Goal: Answer question/provide support: Share knowledge or assist other users

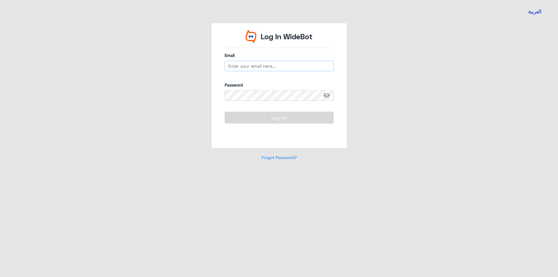
type input "[EMAIL_ADDRESS][DOMAIN_NAME]"
click at [272, 114] on button "Log In" at bounding box center [278, 118] width 109 height 12
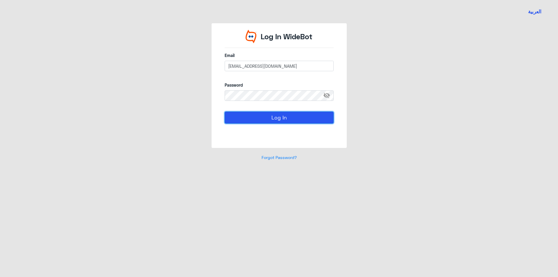
click at [272, 114] on button "Log In" at bounding box center [278, 118] width 109 height 12
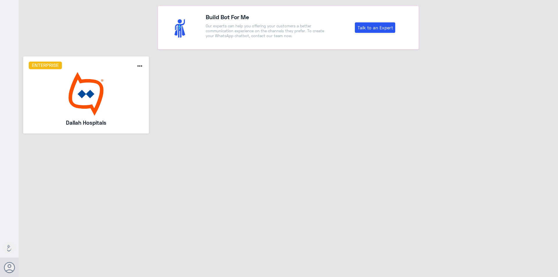
click at [93, 90] on img at bounding box center [86, 94] width 115 height 44
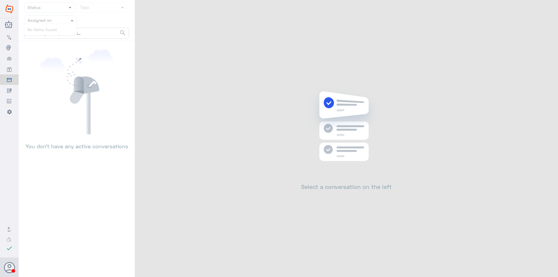
click at [67, 24] on nav "Status Tags Assigned on search No items found" at bounding box center [77, 21] width 116 height 39
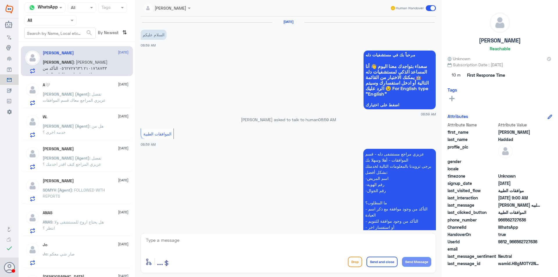
scroll to position [134, 0]
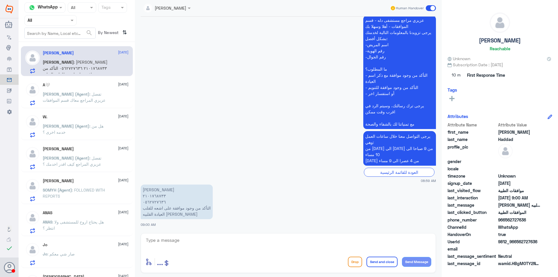
click at [64, 20] on div at bounding box center [51, 20] width 52 height 7
click at [57, 68] on div "Your Team" at bounding box center [50, 72] width 52 height 13
click at [87, 94] on span ": تفضل عزيزي المراجع معاك قسم الموافقات" at bounding box center [74, 96] width 63 height 11
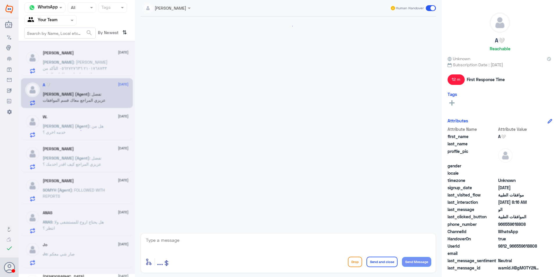
scroll to position [414, 0]
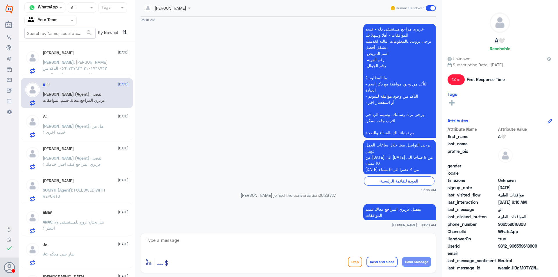
drag, startPoint x: 97, startPoint y: 131, endPoint x: 104, endPoint y: 131, distance: 7.3
click at [104, 131] on p "[PERSON_NAME] (Agent) : هل من خدمه اخرى ؟" at bounding box center [75, 130] width 65 height 15
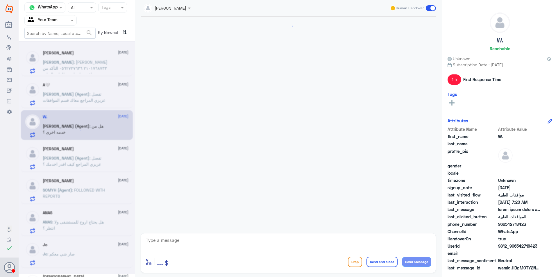
scroll to position [719, 0]
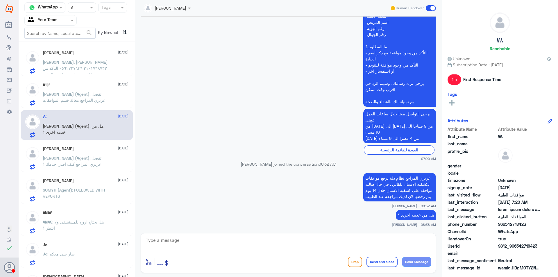
click at [72, 160] on span ": تفضل عزيزي المراجع كيف اقدر اخدمك ؟" at bounding box center [72, 160] width 59 height 11
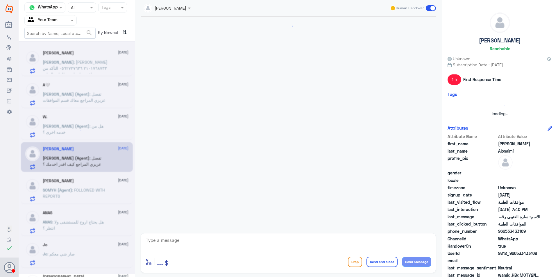
scroll to position [542, 0]
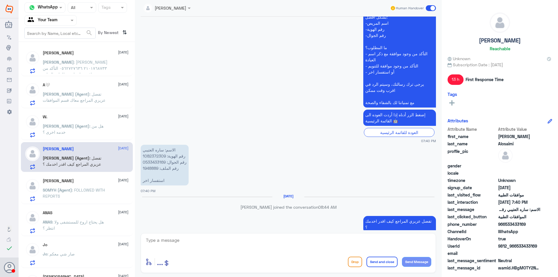
click at [97, 192] on span ": FOLLOWED WITH REPORTS" at bounding box center [74, 192] width 62 height 11
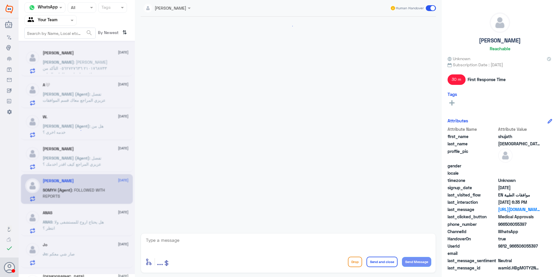
scroll to position [424, 0]
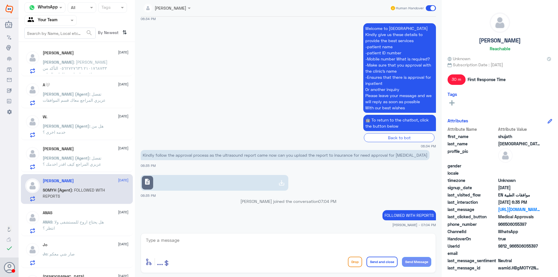
click at [97, 217] on div "ANAS [DATE] ANAS : هل يحتاج اروح للمستشفى ولا انتظر ؟" at bounding box center [86, 221] width 86 height 23
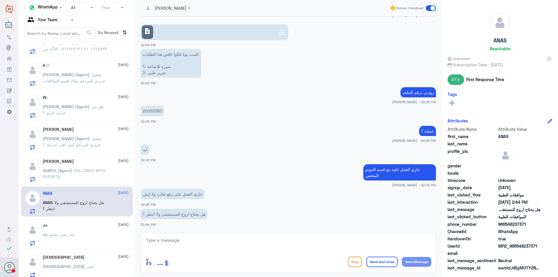
scroll to position [29, 0]
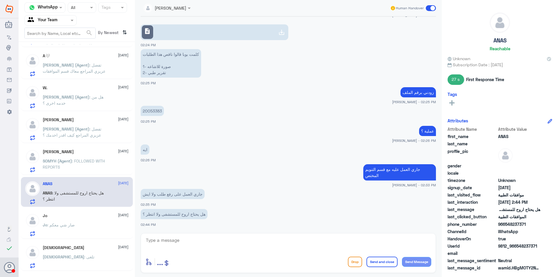
click at [87, 221] on div "Jo [DATE] Jo : صار شي معكم" at bounding box center [86, 224] width 86 height 23
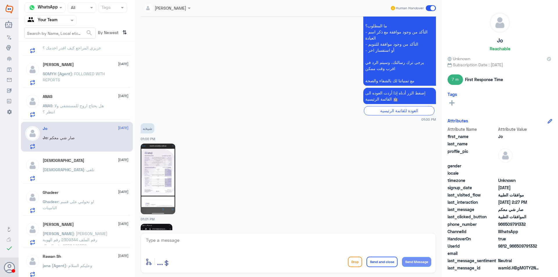
scroll to position [203, 0]
click at [99, 172] on div "[DEMOGRAPHIC_DATA] : تلغى" at bounding box center [86, 174] width 86 height 13
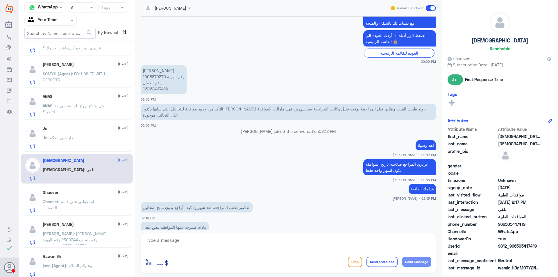
scroll to position [304, 0]
click at [105, 199] on p "Ghadeer : او تحولني على قسم التامينات" at bounding box center [75, 205] width 65 height 15
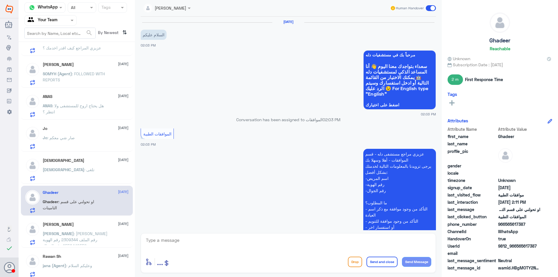
scroll to position [217, 0]
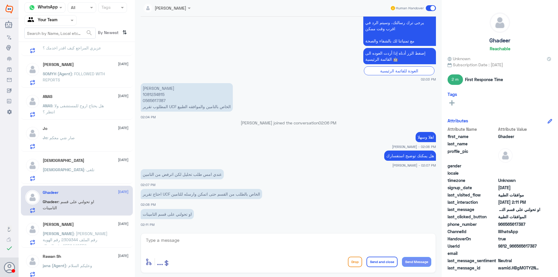
click at [74, 239] on span ": [PERSON_NAME] رقم الملف 2309344 رقم الهوية 2550440552 رقم الجوال 0533838080 ا…" at bounding box center [75, 245] width 65 height 29
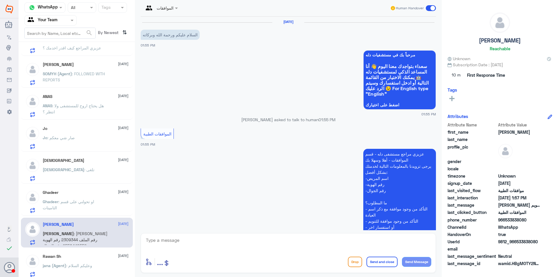
scroll to position [115, 0]
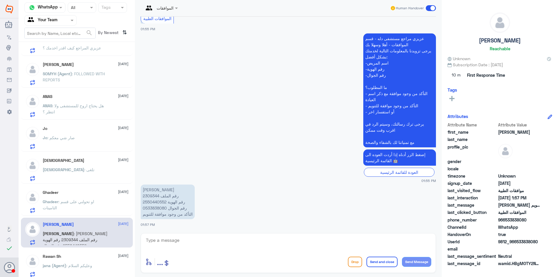
click at [82, 255] on div "Rawan Sh [DATE]" at bounding box center [86, 256] width 86 height 5
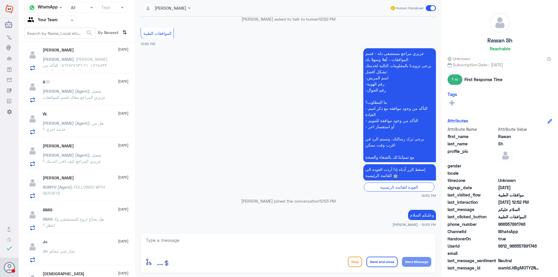
click at [76, 63] on span ": [PERSON_NAME] ٢١٠١٧٦٨٧٣٣ ٠٥٦٢٧٢٧٦٣٦ التأكد من وجود موافقة على اشعه للقلب العي…" at bounding box center [75, 68] width 65 height 23
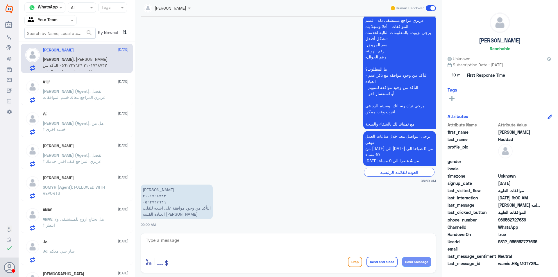
click at [87, 89] on span ": تفضل عزيزي المراجع معاك قسم الموافقات" at bounding box center [74, 94] width 63 height 11
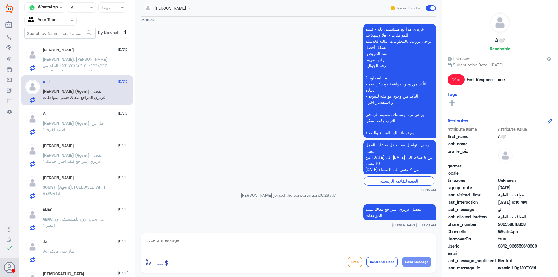
click at [80, 119] on div "W. [DATE] [PERSON_NAME] (Agent) : هل من خدمه اخرى ؟" at bounding box center [86, 123] width 86 height 23
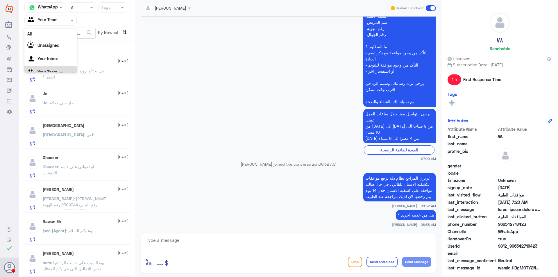
click at [46, 21] on input "text" at bounding box center [44, 20] width 32 height 7
click at [53, 41] on div "Unassigned" at bounding box center [50, 38] width 52 height 13
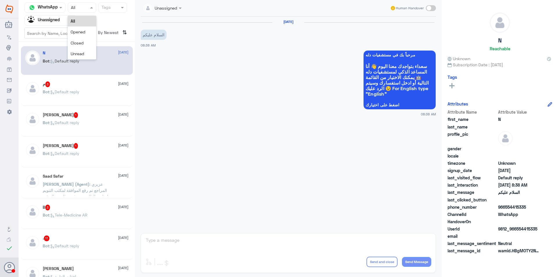
click at [87, 6] on div at bounding box center [82, 7] width 28 height 7
click at [90, 41] on div "Closed" at bounding box center [82, 42] width 28 height 11
click at [81, 82] on div "[DATE] [DATE]" at bounding box center [86, 84] width 86 height 6
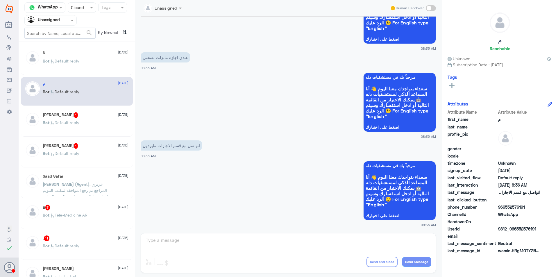
click at [79, 127] on p "Bot : Default reply" at bounding box center [61, 126] width 37 height 15
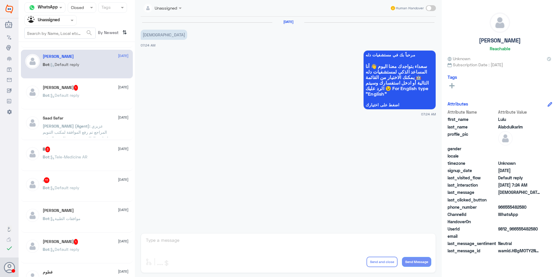
click at [84, 167] on p "Bot : Tele-Medicine AR" at bounding box center [65, 161] width 45 height 15
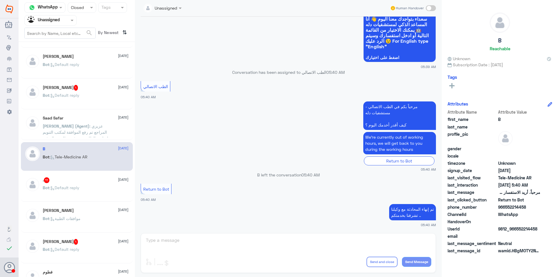
click at [83, 180] on div ". 11 [DATE]" at bounding box center [86, 180] width 86 height 6
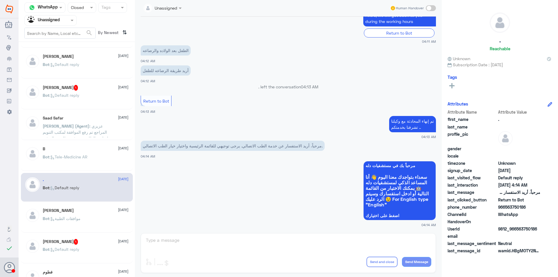
click at [80, 226] on p "Bot : موافقات الطبية" at bounding box center [62, 222] width 38 height 15
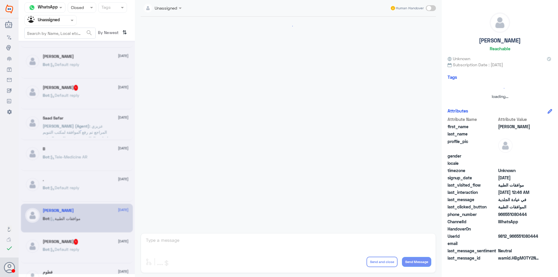
click at [82, 242] on div at bounding box center [77, 157] width 116 height 233
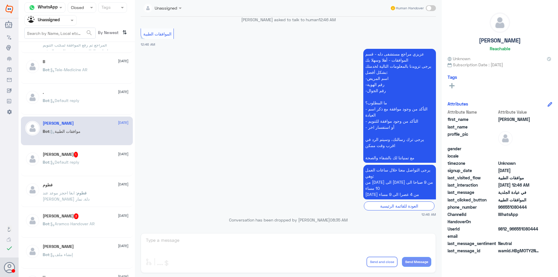
click at [82, 191] on span ": ابغا احجز موعد عند [PERSON_NAME] دلة. نمار" at bounding box center [66, 195] width 47 height 11
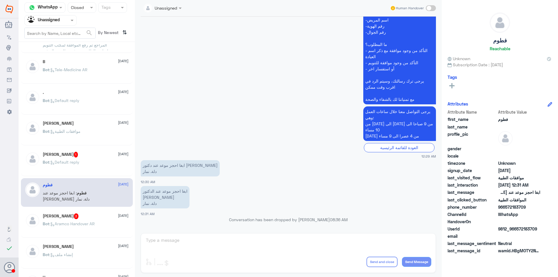
click at [91, 215] on div "[PERSON_NAME] 3 [DATE]" at bounding box center [86, 216] width 86 height 6
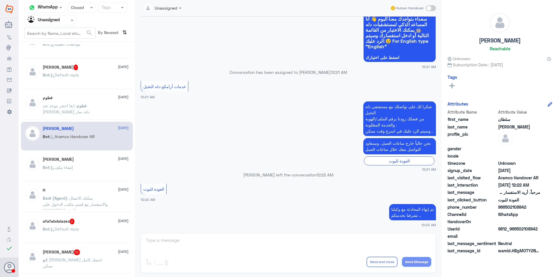
click at [78, 163] on div "[PERSON_NAME] [DATE] Bot : إنشاء ملف" at bounding box center [86, 168] width 86 height 22
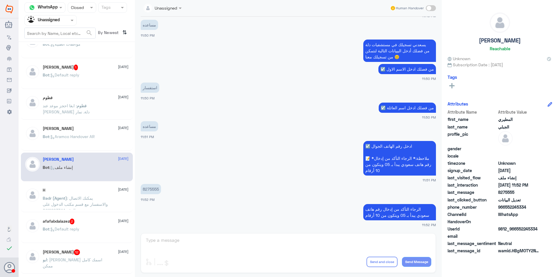
click at [76, 133] on p "Bot : Aramco Handover AR" at bounding box center [69, 140] width 52 height 15
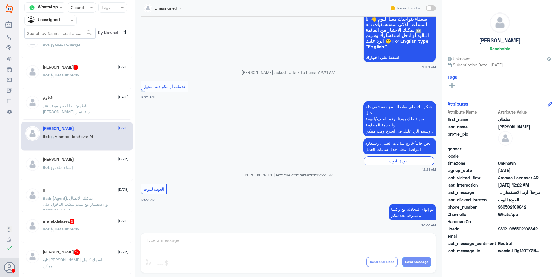
click at [94, 209] on p "Badr (Agent) : يمكنك الاتصال والاسفسار مع قسم مكتب الدخول على الرقم 0112993344" at bounding box center [75, 202] width 65 height 15
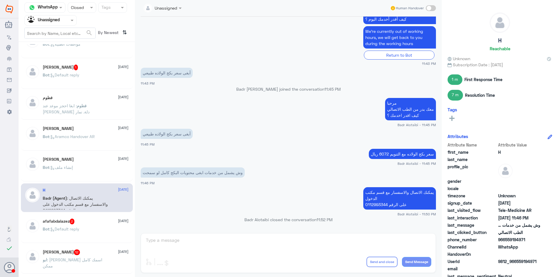
click at [85, 228] on div "Bot : Default reply" at bounding box center [86, 233] width 86 height 13
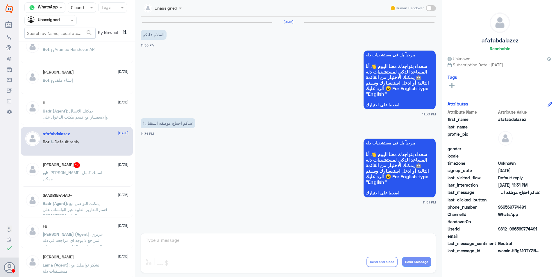
click at [80, 175] on p "ابو : [PERSON_NAME] اسمك كامل ممكن" at bounding box center [75, 176] width 65 height 15
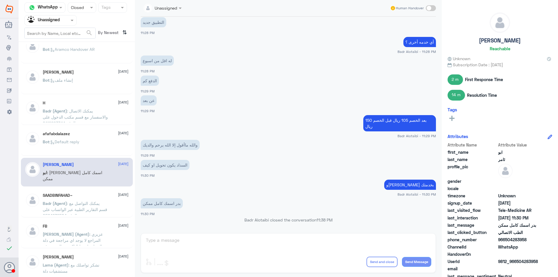
click at [83, 203] on span ": يمكنك التواصل مع قسم التقارير الطبية عبر الواتساب على الرقم 0564639504" at bounding box center [75, 209] width 64 height 17
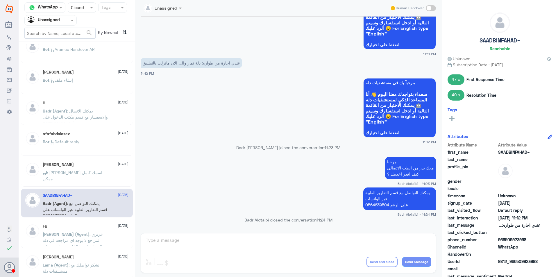
click at [85, 175] on p "ابو : [PERSON_NAME] اسمك كامل ممكن" at bounding box center [75, 176] width 65 height 15
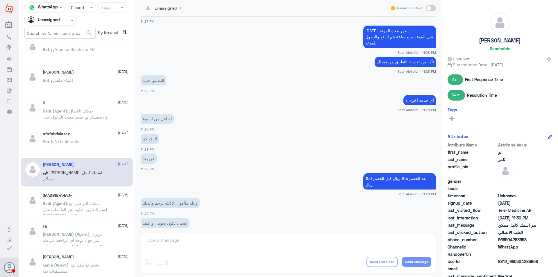
click at [89, 201] on span ": يمكنك التواصل مع قسم التقارير الطبية عبر الواتساب على الرقم 0564639504" at bounding box center [75, 209] width 64 height 17
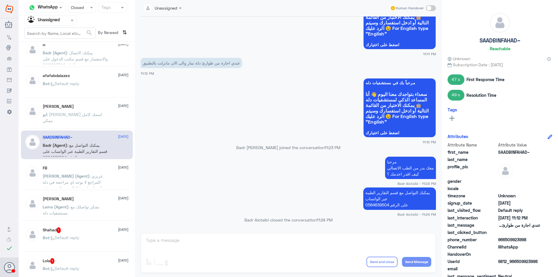
click at [85, 175] on span ": عزيزي المراجع لا يوجد اي مراجعة في دلة النخيل , ارجوا التاكد من الفرع ورقم ال…" at bounding box center [75, 190] width 64 height 35
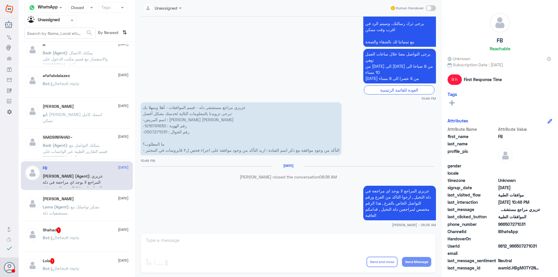
click at [87, 214] on p "Lama (Agent) : نشكر تواصلك مع مستشفيات دلة" at bounding box center [75, 211] width 65 height 15
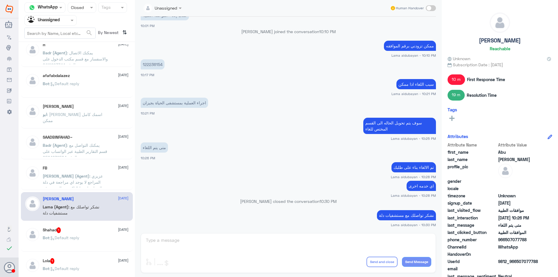
click at [84, 227] on div "Shahad 1 [DATE]" at bounding box center [86, 230] width 86 height 6
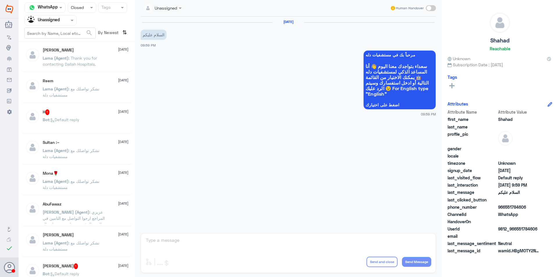
click at [95, 62] on span ": Thank you for contacting Dallah Hospitals." at bounding box center [70, 60] width 54 height 11
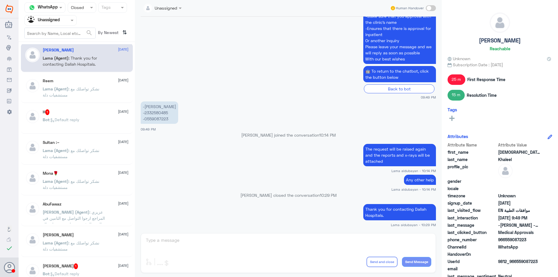
click at [79, 124] on p "Bot : Default reply" at bounding box center [61, 123] width 37 height 15
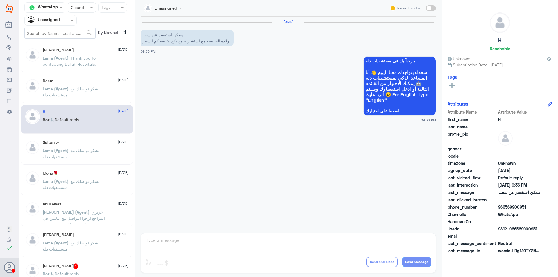
click at [70, 159] on p "Lama (Agent) : نشكر تواصلك مع مستشفيات دلة" at bounding box center [75, 154] width 65 height 15
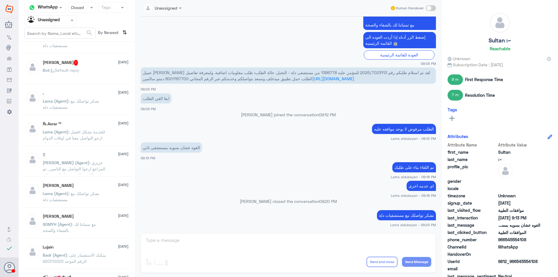
click at [90, 7] on span at bounding box center [92, 7] width 7 height 6
click at [88, 19] on div "All" at bounding box center [82, 21] width 28 height 11
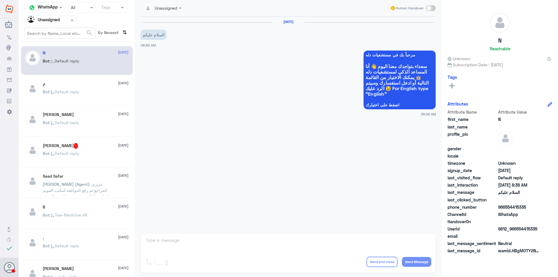
click at [86, 87] on div "م [DATE] Bot : Default reply" at bounding box center [86, 92] width 86 height 22
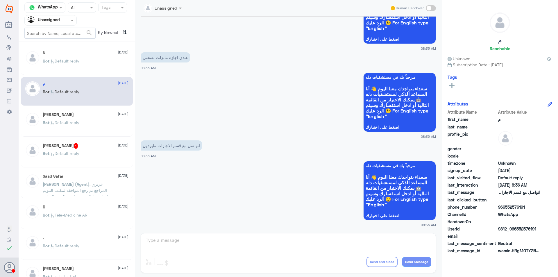
click at [86, 132] on div "Bot : Default reply" at bounding box center [86, 127] width 86 height 13
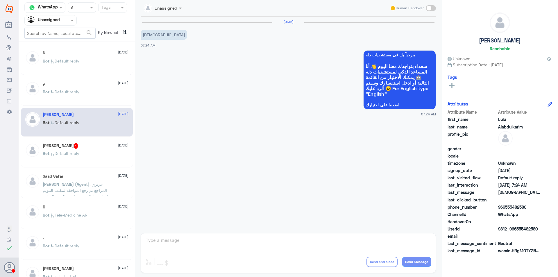
click at [87, 213] on span ": Tele-Medicine [GEOGRAPHIC_DATA]" at bounding box center [68, 214] width 38 height 5
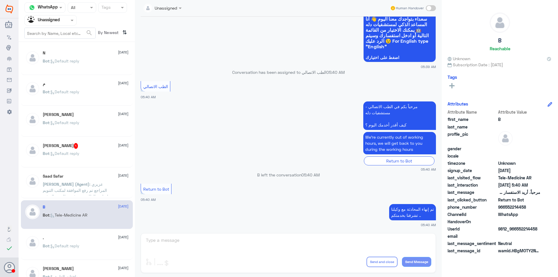
click at [86, 168] on div "N [DATE] Bot : Default reply م [DATE] Bot : Default reply [PERSON_NAME] [DATE] …" at bounding box center [77, 161] width 116 height 235
click at [86, 158] on div "Bot : Default reply" at bounding box center [86, 158] width 86 height 13
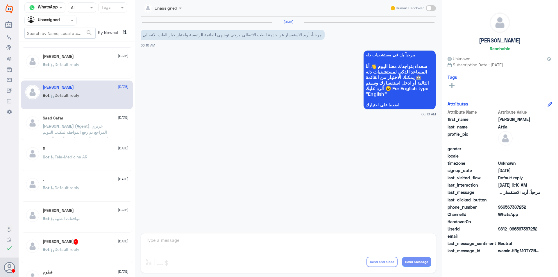
click at [97, 174] on div ". [DATE] Bot : Default reply" at bounding box center [77, 187] width 112 height 29
click at [99, 180] on div ". [DATE]" at bounding box center [86, 179] width 86 height 5
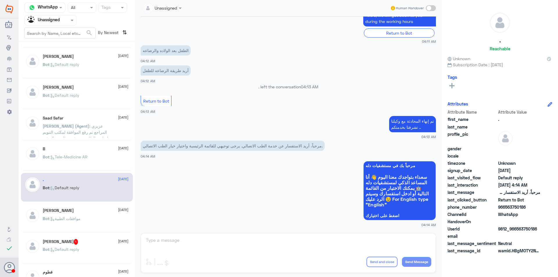
click at [80, 224] on p "Bot : موافقات الطبية" at bounding box center [62, 222] width 38 height 15
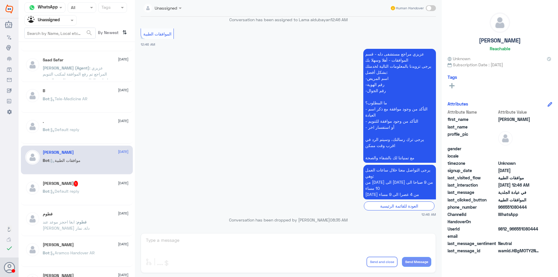
click at [76, 192] on span ": Default reply" at bounding box center [64, 190] width 30 height 5
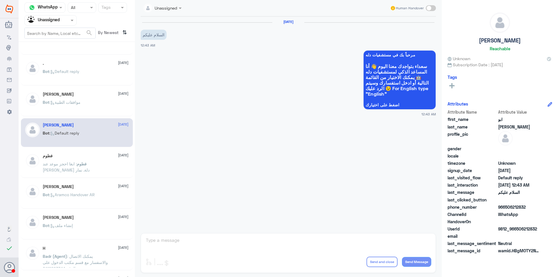
click at [85, 165] on span ": ابغا احجز موعد عند [PERSON_NAME] دلة. نمار" at bounding box center [66, 166] width 47 height 11
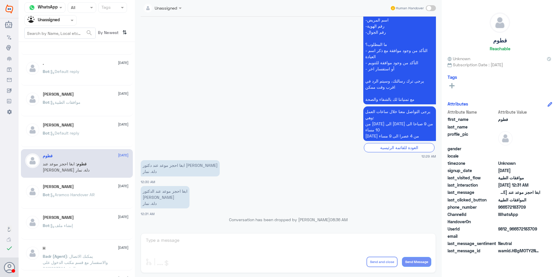
click at [92, 194] on span ": Aramco Handover AR" at bounding box center [71, 194] width 45 height 5
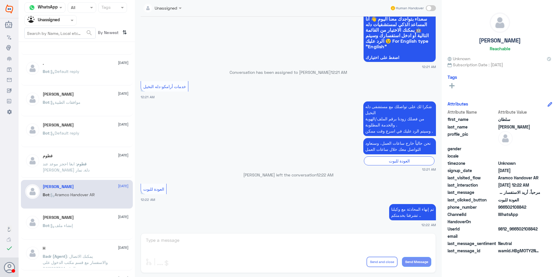
click at [92, 218] on div "[PERSON_NAME] [DATE]" at bounding box center [86, 217] width 86 height 5
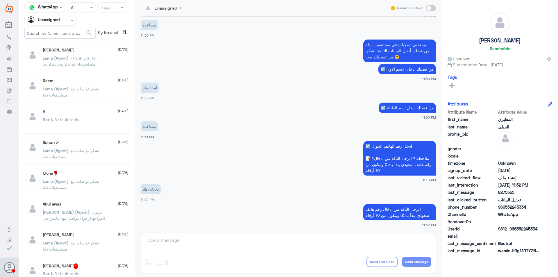
click at [85, 57] on span ": Thank you for contacting Dallah Hospitals." at bounding box center [70, 60] width 54 height 11
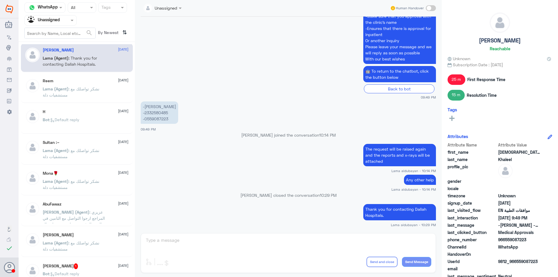
click at [82, 89] on span ": نشكر تواصلك مع مستشفيات دلة" at bounding box center [71, 91] width 57 height 11
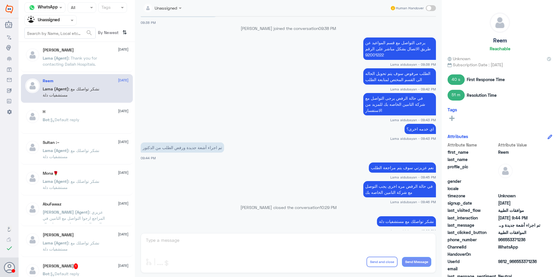
click at [84, 116] on div "H [DATE] Bot : Default reply" at bounding box center [86, 120] width 86 height 22
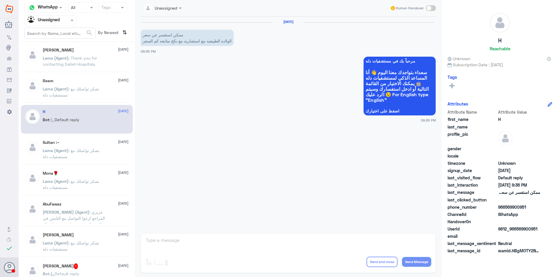
click at [84, 148] on span ": نشكر تواصلك مع مستشفيات دلة" at bounding box center [71, 153] width 57 height 11
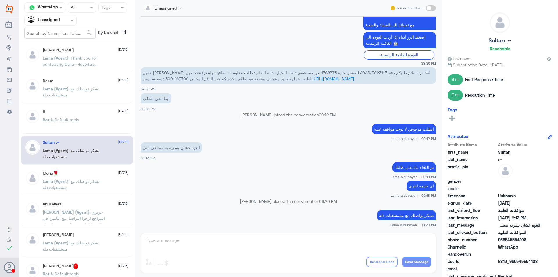
click at [71, 182] on span ": نشكر تواصلك مع مستشفيات دلة" at bounding box center [71, 184] width 57 height 11
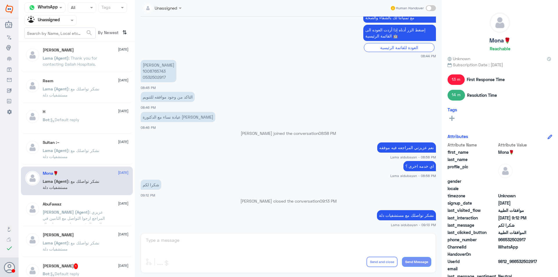
click at [77, 158] on p "Lama (Agent) : نشكر تواصلك مع مستشفيات دلة" at bounding box center [75, 154] width 65 height 15
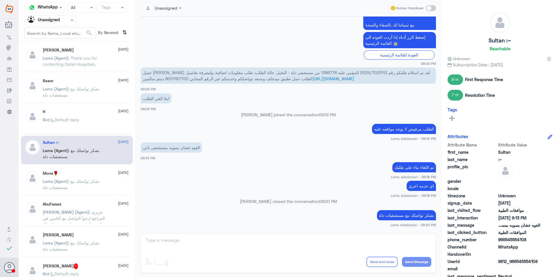
click at [81, 191] on p "Lama (Agent) : نشكر تواصلك مع مستشفيات دلة" at bounding box center [75, 185] width 65 height 15
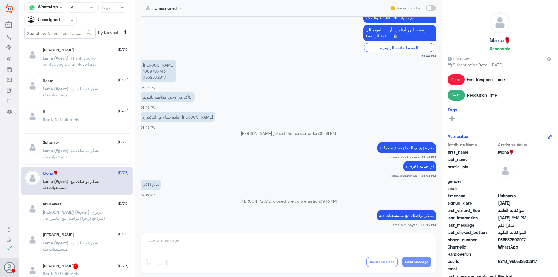
click at [82, 215] on p "[PERSON_NAME] (Agent) : عزيزي المراجع ارجوا التواصل مع التامين في حال تم الرفض …" at bounding box center [75, 216] width 65 height 15
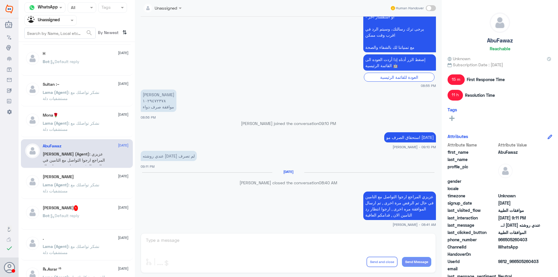
click at [91, 186] on span ": نشكر تواصلك مع مستشفيات دلة" at bounding box center [71, 187] width 57 height 11
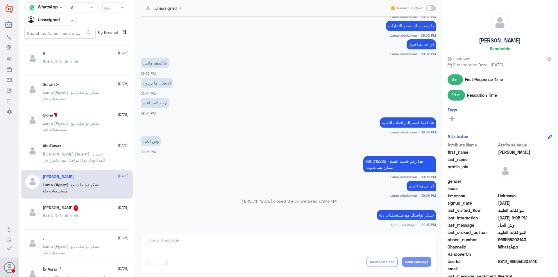
click at [118, 207] on span "[DATE]" at bounding box center [123, 207] width 10 height 5
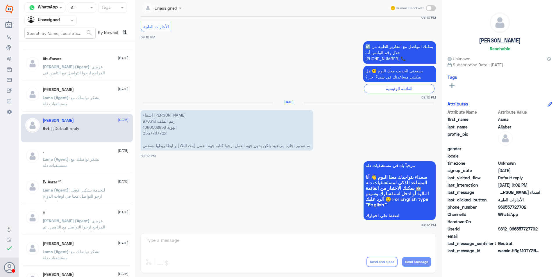
click at [94, 162] on p "Lama (Agent) : نشكر تواصلك مع مستشفيات دلة" at bounding box center [75, 163] width 65 height 15
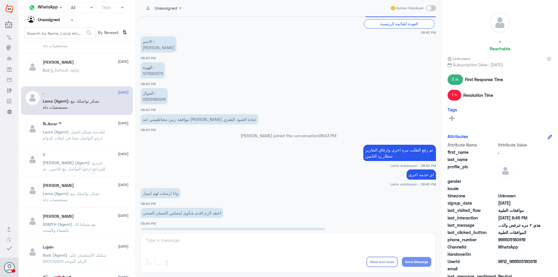
click at [88, 127] on div "℞.Asrar ²⁵ [DATE] Lama (Agent) : للخدمة بشكل افضل ارجو التواصل معنا في اوقات ال…" at bounding box center [86, 132] width 86 height 22
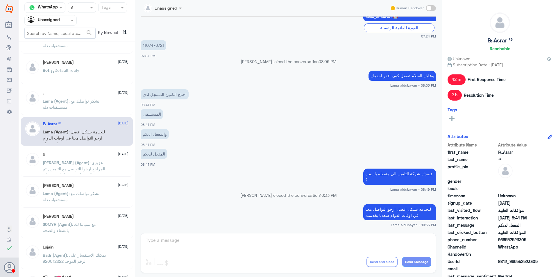
click at [91, 161] on span ": عزيزي المراجع ارجوا التواصل مع التامين , تم رفض الاشعة لان تم عمل اشعة بداية …" at bounding box center [74, 174] width 62 height 29
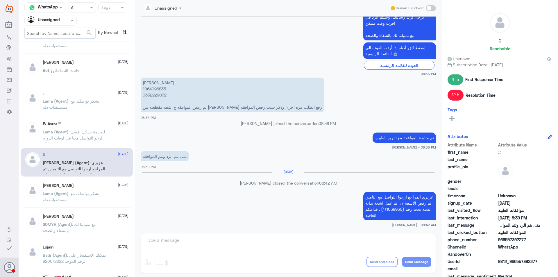
click at [97, 188] on div "[PERSON_NAME] [DATE] Lama (Agent) : نشكر تواصلك مع مستشفيات دلة" at bounding box center [86, 194] width 86 height 22
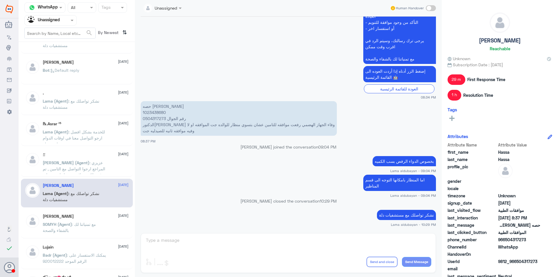
click at [98, 209] on div "[PERSON_NAME] [DATE] SOMYH (Agent) : مع تمنياتنا لك بالشفاء والصحة" at bounding box center [77, 223] width 112 height 29
click at [95, 225] on span ": مع تمنياتنا لك بالشفاء والصحة" at bounding box center [69, 227] width 53 height 11
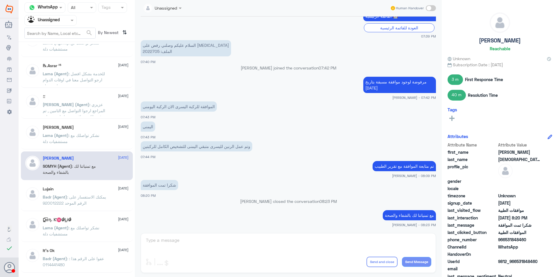
click at [85, 202] on span ": يمكنك الاستفسار على الرقم الموحد 920012222" at bounding box center [74, 199] width 63 height 11
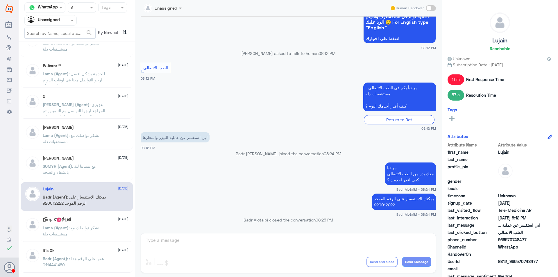
click at [99, 223] on div "‏D̳͡σƞ. Ƙ♓O̷̴̷̴̐L̲ίO̷̴̷̴̐ [DATE] Lama (Agent) : نشكر تواصلك مع مستشفيات دلة" at bounding box center [86, 228] width 86 height 22
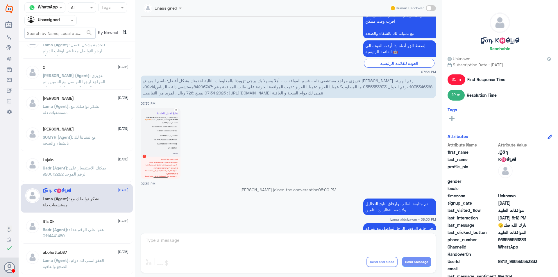
click at [85, 221] on div "It’s Ok [DATE]" at bounding box center [86, 221] width 86 height 5
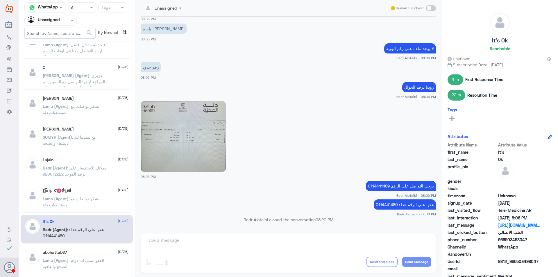
click at [81, 253] on div "abohattab87 [DATE]" at bounding box center [86, 252] width 86 height 5
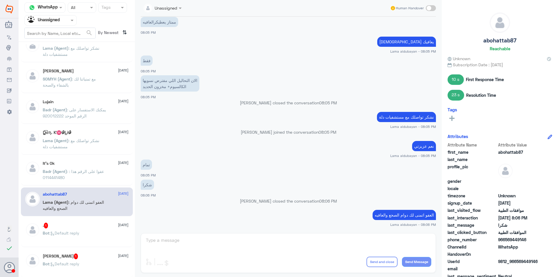
click at [95, 229] on div ". 1 [DATE] Bot : Default reply" at bounding box center [86, 233] width 86 height 22
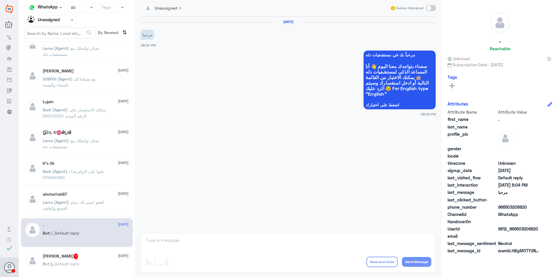
click at [87, 253] on div "[PERSON_NAME] 1 [DATE] Bot : Default reply" at bounding box center [77, 263] width 112 height 29
click at [78, 266] on p "Bot : Default reply" at bounding box center [61, 267] width 37 height 15
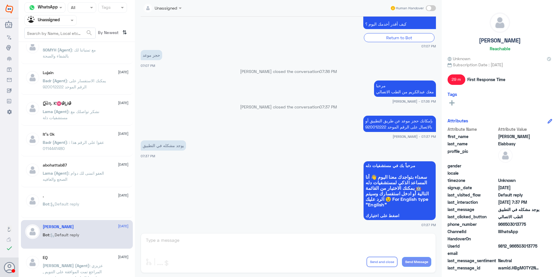
click at [87, 263] on span ": عزيزي المراجع تمت الموافقة على التنويم , ارجوا التواصل مع منسق/منسقة الطبيب ,…" at bounding box center [75, 277] width 65 height 29
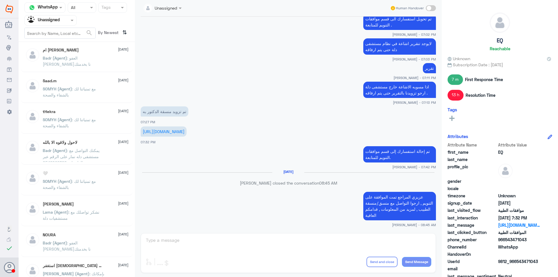
click at [78, 62] on p "Badr (Agent) : العفو سعدنا بخدمتك" at bounding box center [75, 62] width 65 height 15
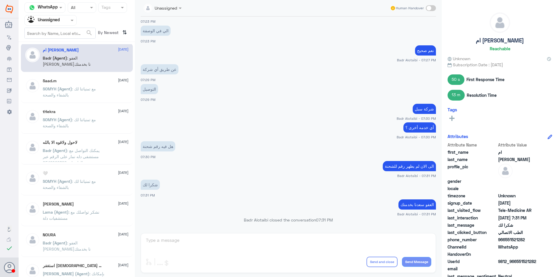
click at [87, 82] on div "Saad.m [DATE]" at bounding box center [86, 80] width 86 height 5
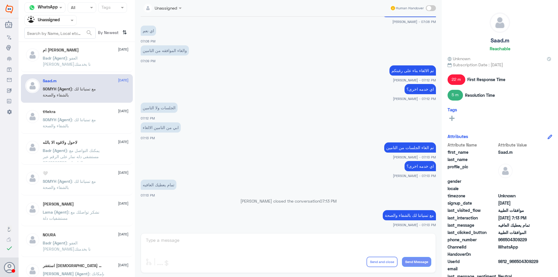
click at [83, 60] on p "Badr (Agent) : العفو سعدنا بخدمتك" at bounding box center [75, 62] width 65 height 15
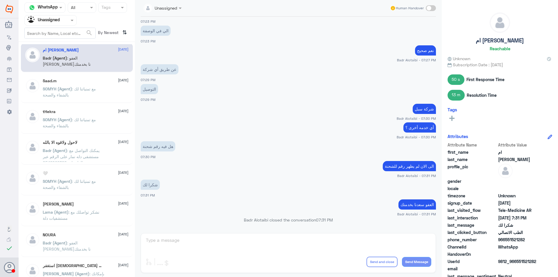
click at [80, 96] on p "SOMYH (Agent) : مع تمنياتنا لك بالشفاء والصحة" at bounding box center [75, 93] width 65 height 15
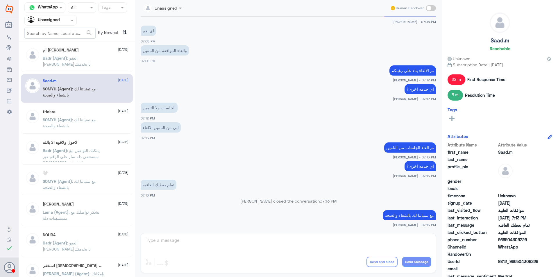
click at [83, 120] on span ": مع تمنياتنا لك بالشفاء والصحة" at bounding box center [69, 122] width 53 height 11
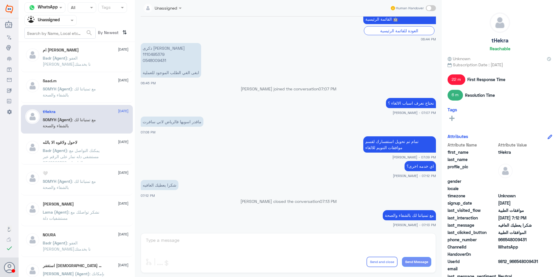
click at [93, 89] on span ": مع تمنياتنا لك بالشفاء والصحة" at bounding box center [69, 91] width 53 height 11
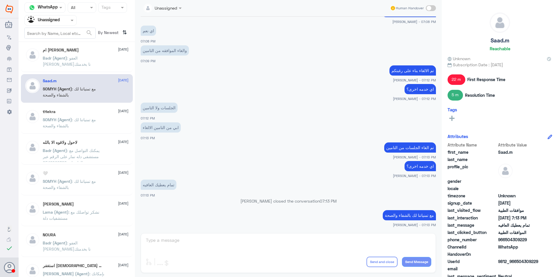
click at [83, 145] on div "لاحول ولاقوه الا بالله [DATE]" at bounding box center [86, 142] width 86 height 5
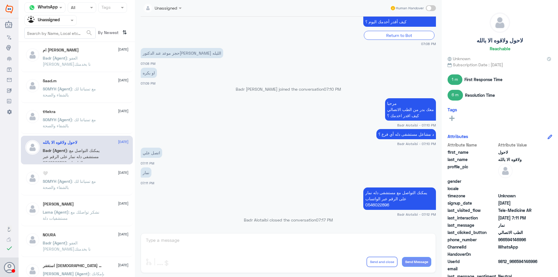
click at [88, 121] on span ": مع تمنياتنا لك بالشفاء والصحة" at bounding box center [69, 122] width 53 height 11
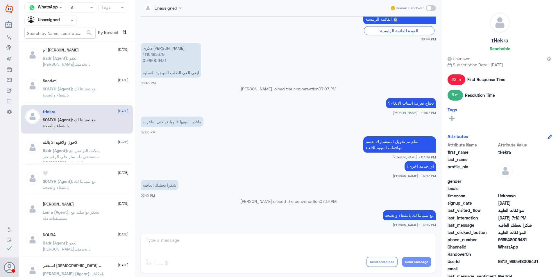
click at [84, 94] on p "SOMYH (Agent) : مع تمنياتنا لك بالشفاء والصحة" at bounding box center [75, 93] width 65 height 15
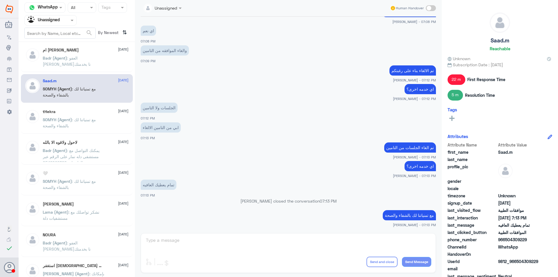
click at [86, 152] on span ": يمكنك التواصل مع مستشفى دله نمار على الرقم عبر الواتساب 0546022896" at bounding box center [71, 156] width 57 height 17
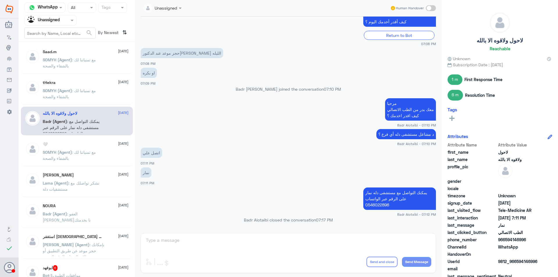
click at [69, 150] on span "SOMYH (Agent)" at bounding box center [57, 152] width 29 height 5
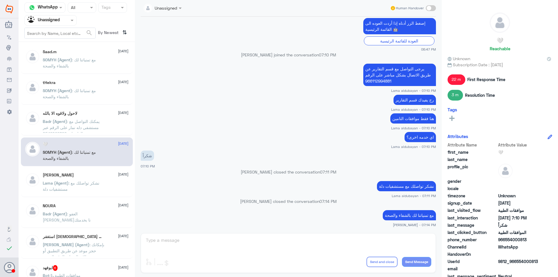
click at [75, 178] on div "[PERSON_NAME] [DATE] Lama (Agent) : نشكر تواصلك مع مستشفيات دلة" at bounding box center [86, 183] width 86 height 22
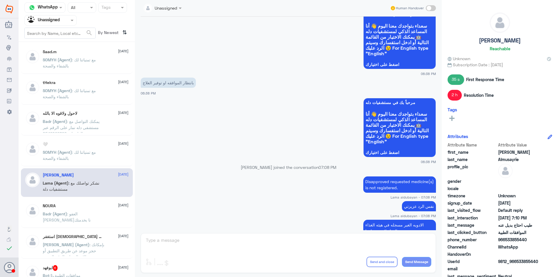
click at [89, 216] on p "Badr (Agent) : العفو سعدنا بخدمتك" at bounding box center [75, 218] width 65 height 15
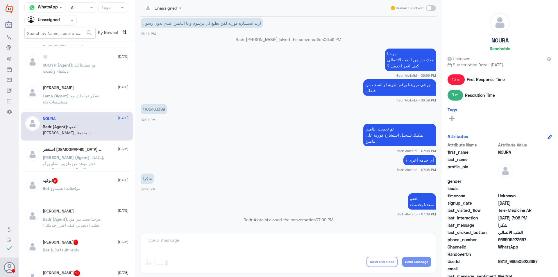
click at [86, 169] on div "استغفر الله العظيم [DATE] [PERSON_NAME] (Agent) : بإمكانك حجز موعد عن طريق التط…" at bounding box center [77, 157] width 112 height 29
click at [89, 163] on span ": بإمكانك حجز موعد عن طريق التطبيق أو بالاتصال على الرقم الموحد 920012222" at bounding box center [74, 166] width 62 height 23
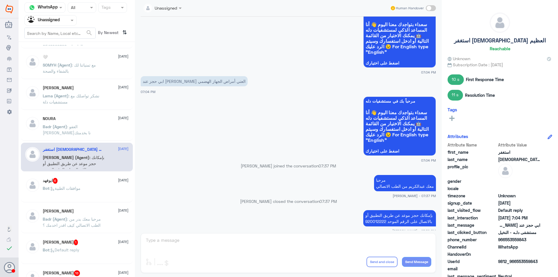
click at [91, 188] on div "Bot : موافقات الطبية" at bounding box center [86, 192] width 86 height 13
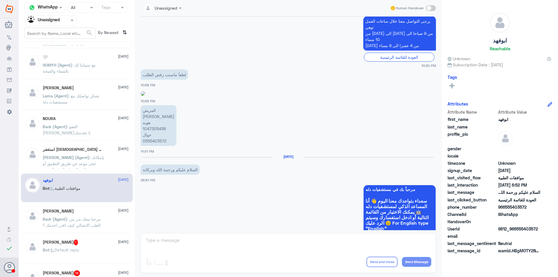
click at [90, 223] on span ": مرحبا معك بدر من الطب الاتصالي كيف اقدر اخدمك ؟" at bounding box center [72, 221] width 58 height 11
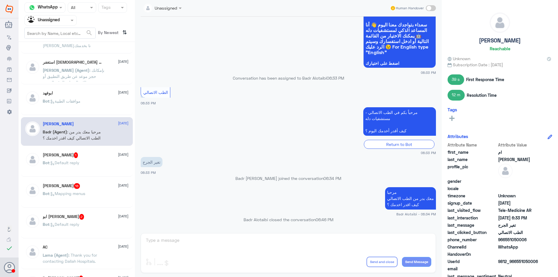
click at [82, 164] on div "Bot : Default reply" at bounding box center [86, 167] width 86 height 13
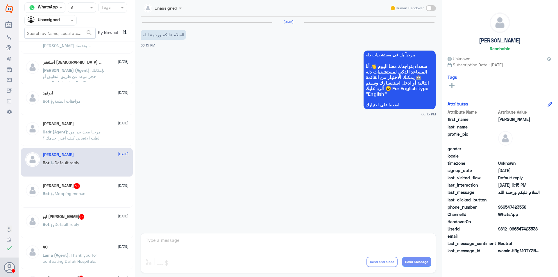
click at [84, 188] on div "[PERSON_NAME] 18 [DATE]" at bounding box center [86, 186] width 86 height 6
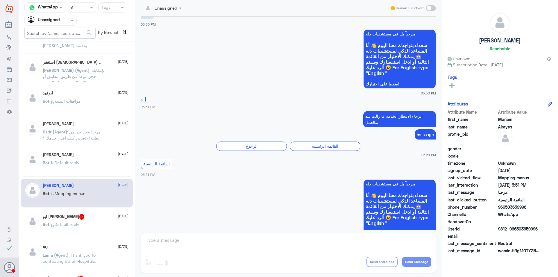
click at [91, 215] on div "ابو [PERSON_NAME][DEMOGRAPHIC_DATA] 2 [DATE]" at bounding box center [86, 217] width 86 height 6
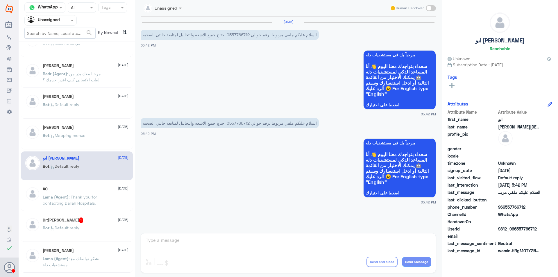
click at [79, 198] on span ": Thank you for contacting Dallah Hospitals." at bounding box center [70, 199] width 54 height 11
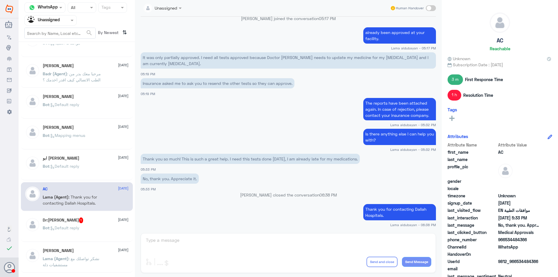
click at [82, 225] on div "Dr:[PERSON_NAME] 1 [DATE] Bot : Default reply" at bounding box center [86, 228] width 86 height 22
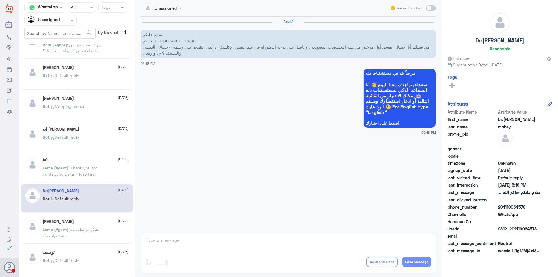
click at [89, 230] on span ": نشكر تواصلك مع مستشفيات دلة" at bounding box center [71, 232] width 57 height 11
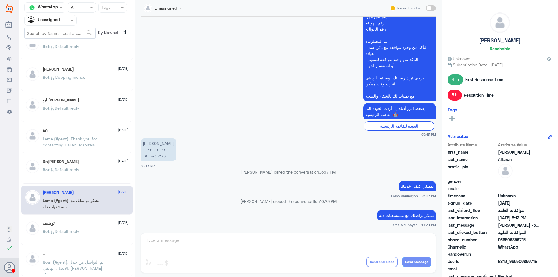
click at [91, 222] on div "توظيف [DATE]" at bounding box center [86, 223] width 86 height 5
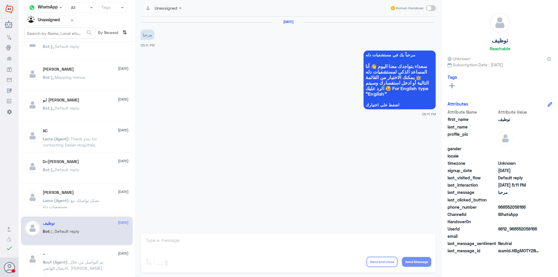
click at [88, 253] on div "~ [DATE]" at bounding box center [86, 253] width 86 height 5
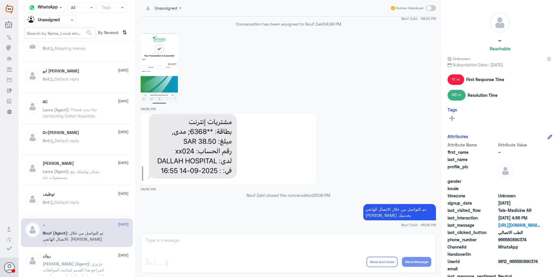
click at [90, 254] on div "روان [DATE]" at bounding box center [86, 255] width 86 height 5
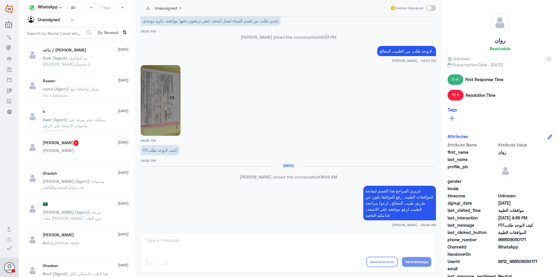
click at [80, 60] on span ": تم التواصل [PERSON_NAME]نا بخدمتك" at bounding box center [67, 60] width 48 height 11
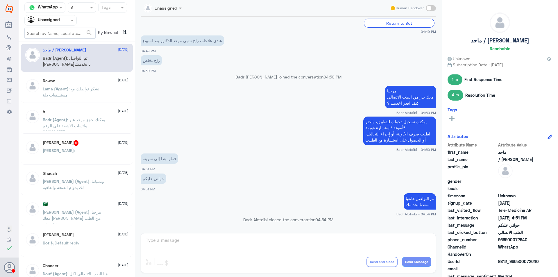
click at [86, 85] on div "Rawan [DATE] Lama (Agent) : نشكر تواصلك مع مستشفيات دلة" at bounding box center [86, 89] width 86 height 22
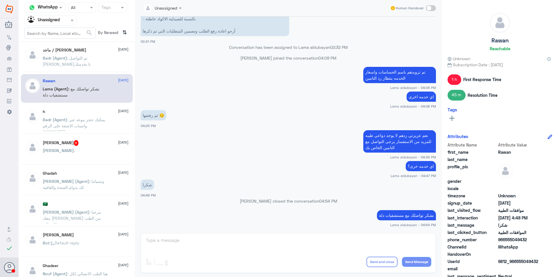
click at [87, 121] on span ": يمكنك حجز موعد عبر واتساب الاشعة على الرقم 0112994877" at bounding box center [74, 125] width 62 height 17
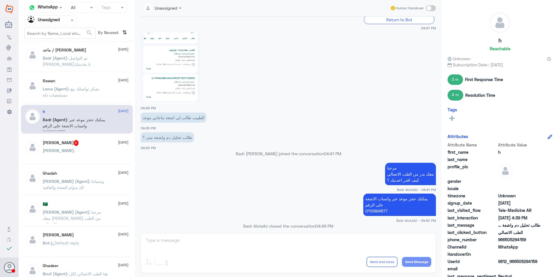
click at [96, 144] on div "[PERSON_NAME] 6 [DATE]" at bounding box center [86, 143] width 86 height 6
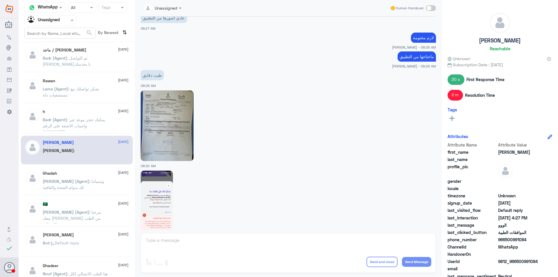
click at [171, 143] on img at bounding box center [167, 125] width 53 height 71
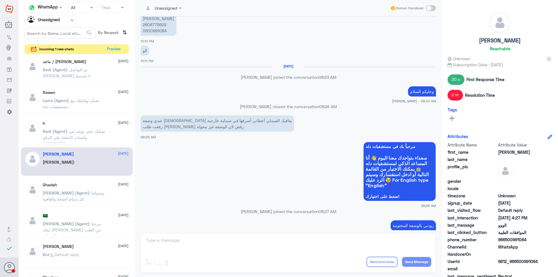
scroll to position [319, 0]
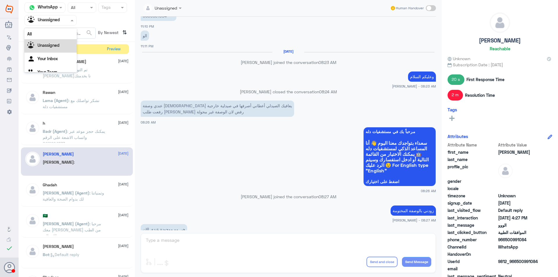
click at [59, 22] on input "text" at bounding box center [44, 20] width 32 height 7
click at [55, 61] on div "Your Team" at bounding box center [50, 65] width 52 height 13
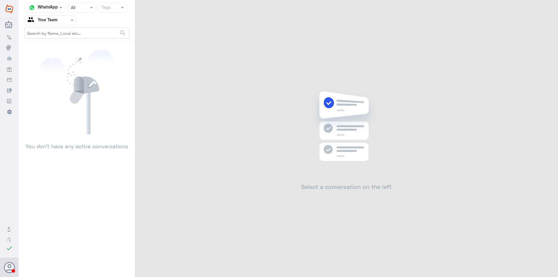
click at [39, 21] on input "text" at bounding box center [44, 20] width 32 height 7
click at [50, 52] on Inbox "Your Inbox" at bounding box center [47, 51] width 20 height 5
click at [62, 17] on div at bounding box center [51, 20] width 52 height 7
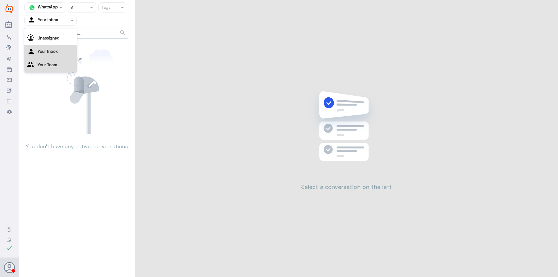
click at [60, 68] on div "Your Team" at bounding box center [50, 65] width 52 height 13
drag, startPoint x: 72, startPoint y: 17, endPoint x: 64, endPoint y: 35, distance: 19.4
click at [72, 19] on div "Agent Filter Your Team" at bounding box center [50, 20] width 52 height 10
click at [63, 49] on div "Your Inbox" at bounding box center [50, 51] width 52 height 13
click at [66, 22] on div at bounding box center [51, 20] width 52 height 7
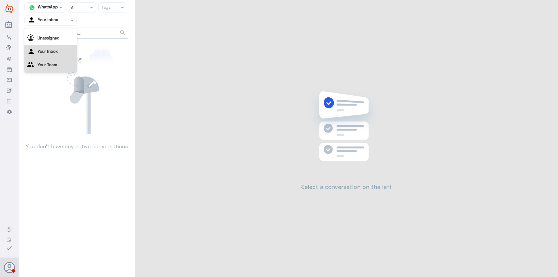
click at [54, 66] on Team "Your Team" at bounding box center [47, 64] width 20 height 5
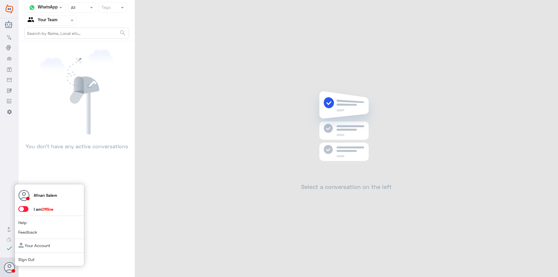
click at [24, 263] on div "Afnan Salem I am Offline Help Feedback Your Account Sign Out" at bounding box center [50, 225] width 70 height 82
click at [24, 259] on link "Sign Out" at bounding box center [26, 259] width 16 height 5
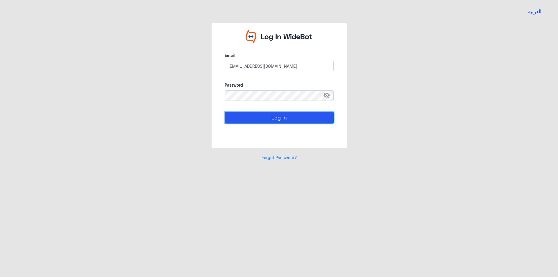
click at [288, 118] on button "Log In" at bounding box center [278, 118] width 109 height 12
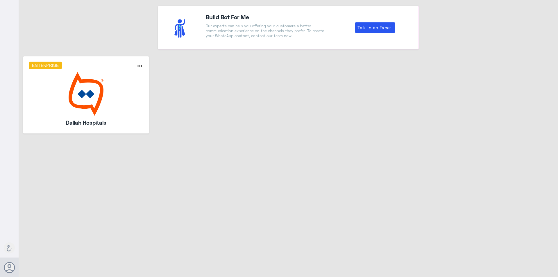
click at [109, 86] on img at bounding box center [86, 94] width 115 height 44
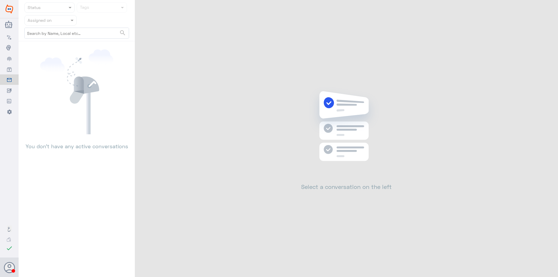
click at [66, 29] on nav "Status Tags Assigned on search" at bounding box center [77, 21] width 116 height 39
click at [96, 26] on nav "Status Tags Assigned on search No items found" at bounding box center [77, 21] width 116 height 39
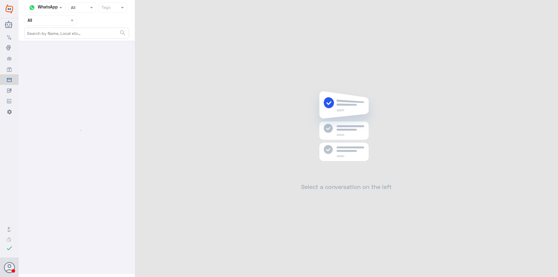
click at [70, 18] on span at bounding box center [72, 20] width 7 height 6
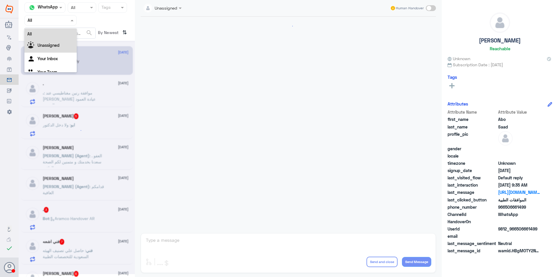
scroll to position [533, 0]
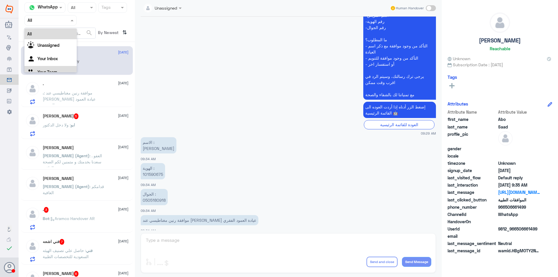
click at [40, 73] on div "[PERSON_NAME] [DATE] Bot : Default reply" at bounding box center [77, 60] width 112 height 29
click at [45, 19] on input "text" at bounding box center [44, 20] width 32 height 7
click at [43, 69] on Team "Your Team" at bounding box center [47, 71] width 20 height 5
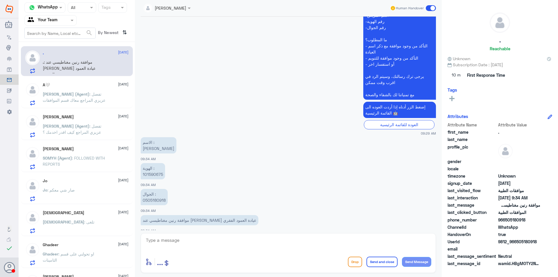
click at [155, 167] on p "الهوية : 101590675" at bounding box center [153, 171] width 24 height 16
copy p "101590675"
click at [158, 191] on p "الجوال : 0505180918" at bounding box center [154, 197] width 27 height 16
drag, startPoint x: 158, startPoint y: 191, endPoint x: 163, endPoint y: 194, distance: 6.0
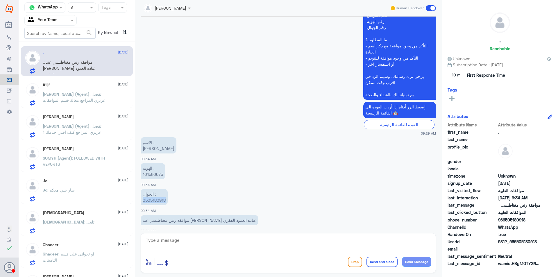
click at [159, 191] on p "الجوال : 0505180918" at bounding box center [154, 197] width 27 height 16
copy p "0505180918"
click at [61, 91] on p "[PERSON_NAME] (Agent) : تفضل عزيزي المراجع معاك قسم الموافقات" at bounding box center [75, 98] width 65 height 15
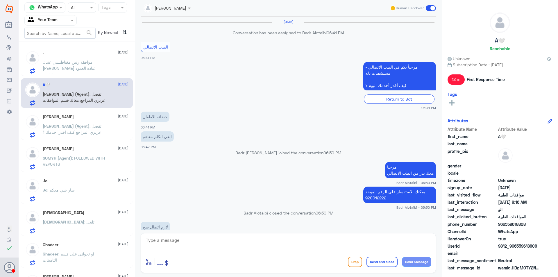
scroll to position [414, 0]
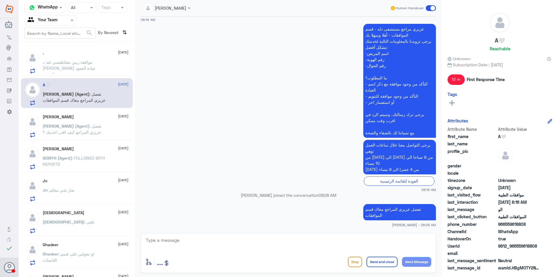
click at [94, 130] on p "[PERSON_NAME] (Agent) : تفضل عزيزي المراجع كيف اقدر اخدمك ؟" at bounding box center [75, 130] width 65 height 15
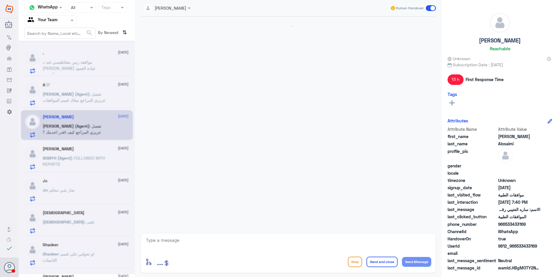
scroll to position [542, 0]
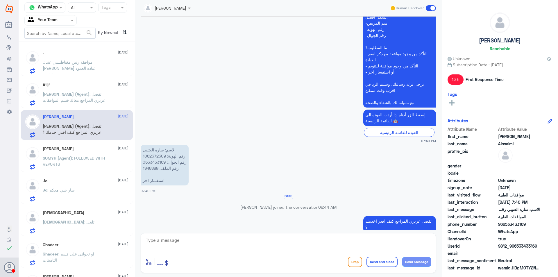
click at [94, 157] on span ": FOLLOWED WITH REPORTS" at bounding box center [74, 160] width 62 height 11
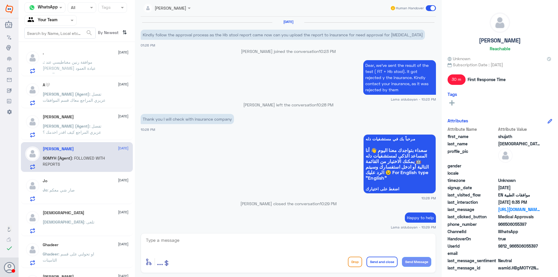
scroll to position [424, 0]
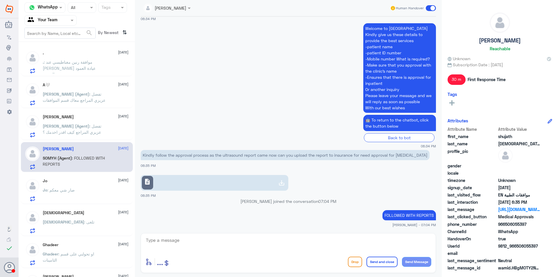
click at [99, 184] on div "Jo [DATE] Jo : صار شي معكم" at bounding box center [86, 189] width 86 height 23
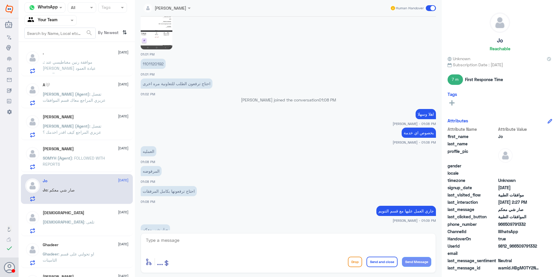
scroll to position [436, 0]
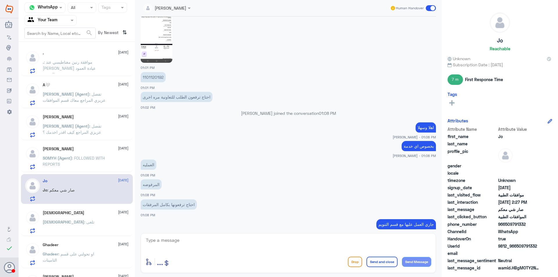
click at [147, 76] on p "1101120192" at bounding box center [153, 77] width 25 height 10
click at [147, 74] on p "1101120192" at bounding box center [153, 77] width 25 height 10
copy p "1101120192"
click at [85, 218] on div "[DEMOGRAPHIC_DATA] [DATE] [DEMOGRAPHIC_DATA] : تلغى" at bounding box center [86, 221] width 86 height 23
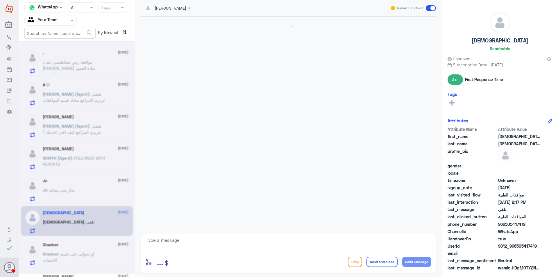
scroll to position [391, 0]
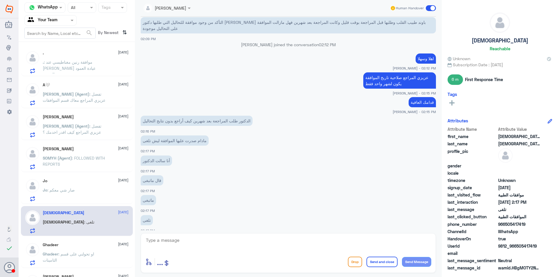
click at [95, 251] on p "Ghadeer : او تحولني على قسم التامينات" at bounding box center [75, 258] width 65 height 15
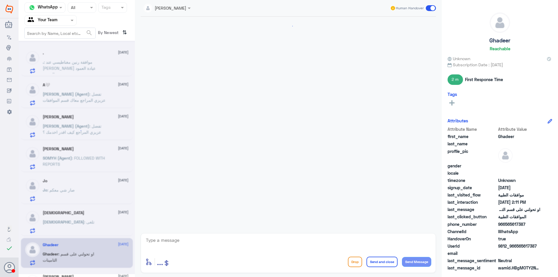
scroll to position [217, 0]
click at [95, 222] on div "[DEMOGRAPHIC_DATA] : تلغى" at bounding box center [86, 226] width 86 height 13
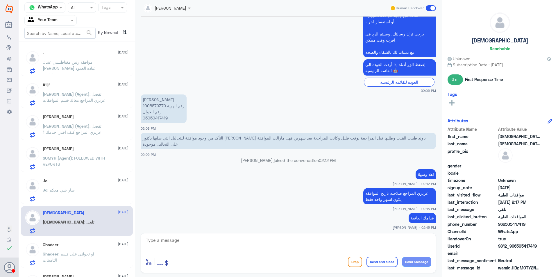
scroll to position [275, 0]
click at [159, 113] on p "[PERSON_NAME] رقم الهوية 1008879379 رقم الجوال 05050417419" at bounding box center [164, 109] width 46 height 28
click at [160, 111] on p "[PERSON_NAME] رقم الهوية 1008879379 رقم الجوال 05050417419" at bounding box center [164, 109] width 46 height 28
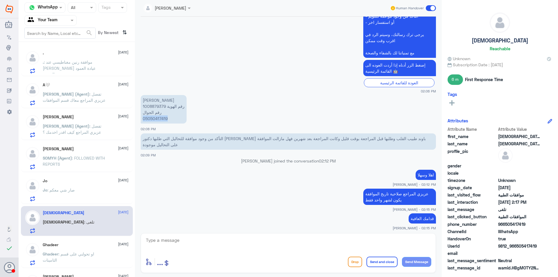
copy p "05050417419"
click at [156, 103] on p "[PERSON_NAME] رقم الهوية 1008879379 رقم الجوال 05050417419" at bounding box center [164, 109] width 46 height 28
copy p "1008879379"
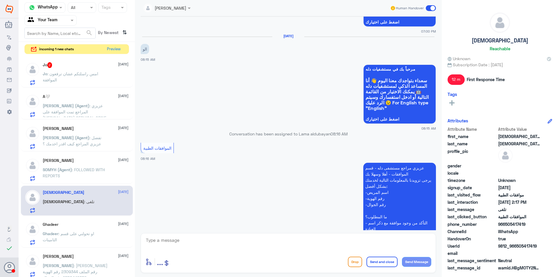
scroll to position [414, 0]
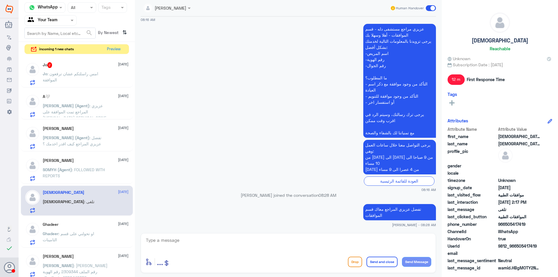
click at [105, 70] on div "Jo 2 [DATE] Jo : امس راسلتكم عشان ترفعون الموافقة" at bounding box center [86, 73] width 86 height 23
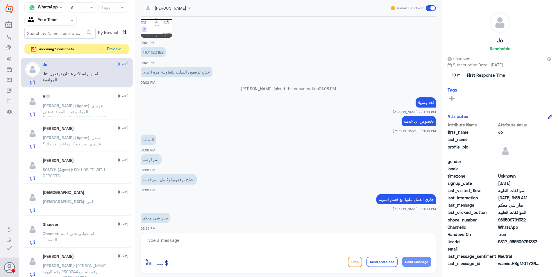
scroll to position [49, 0]
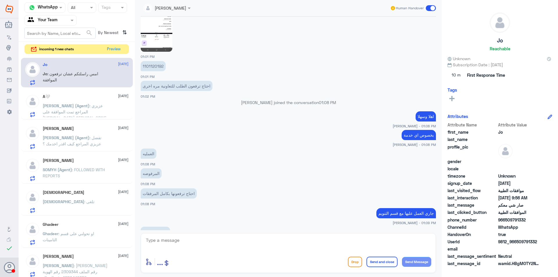
click at [156, 66] on p "1101120192" at bounding box center [153, 66] width 25 height 10
copy p "1101120192"
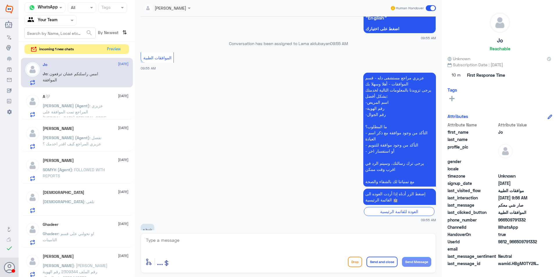
scroll to position [398, 0]
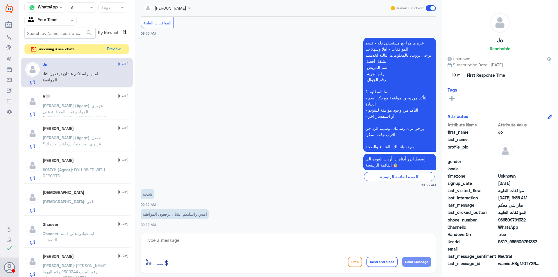
click at [102, 105] on span ": عزيزي المراجع تمت الموافقة على [MEDICAL_DATA] CERVICAL SPINE , يمكنك مراجعة ق…" at bounding box center [75, 114] width 64 height 23
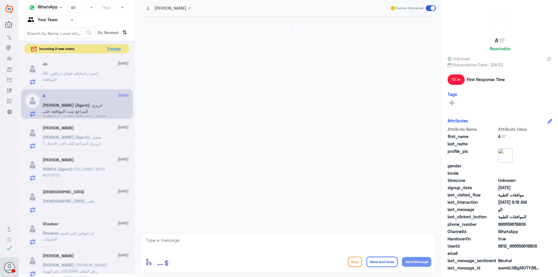
scroll to position [414, 0]
click at [119, 45] on button "Preview" at bounding box center [114, 48] width 18 height 9
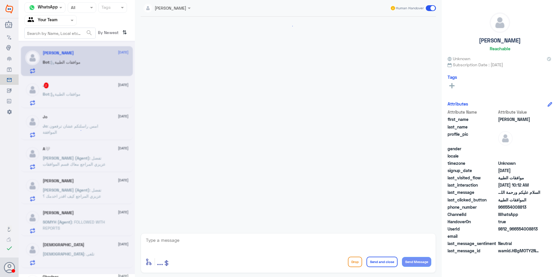
scroll to position [71, 0]
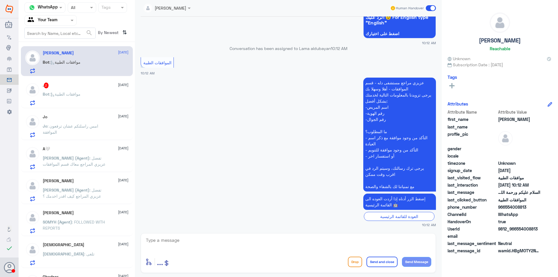
click at [72, 94] on span ": موافقات الطبية" at bounding box center [64, 93] width 31 height 5
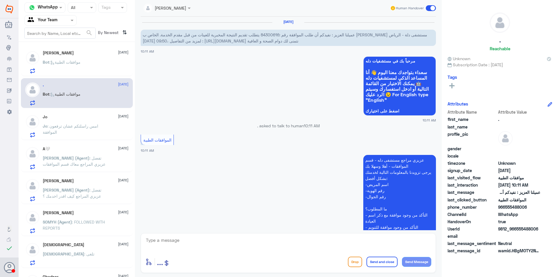
click at [270, 35] on span "عميلنا العزيز : نفيدكم أن طلب الموافقة رقم :84300616 يتطلب تقديم النتيجة المخبر…" at bounding box center [285, 37] width 284 height 11
copy span "84300616"
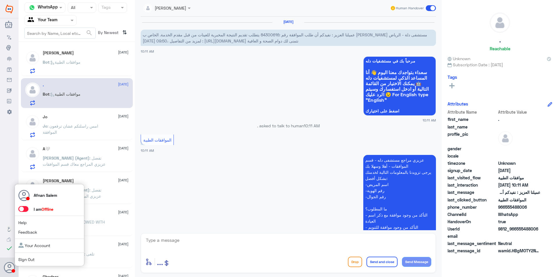
click at [23, 258] on link "Sign Out" at bounding box center [26, 259] width 16 height 5
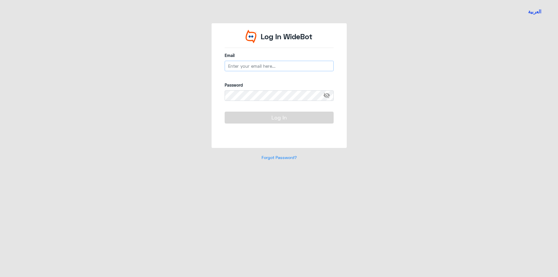
type input "[EMAIL_ADDRESS][DOMAIN_NAME]"
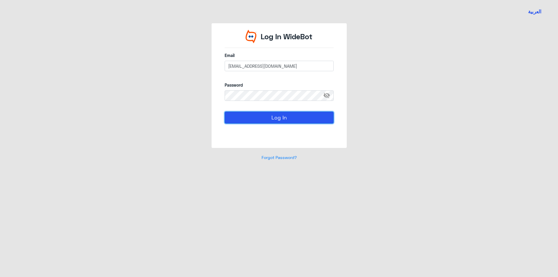
click at [249, 112] on button "Log In" at bounding box center [278, 118] width 109 height 12
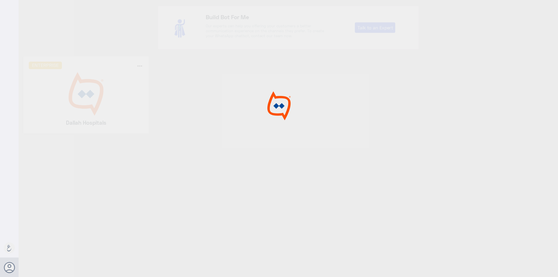
click at [87, 87] on div at bounding box center [279, 139] width 558 height 278
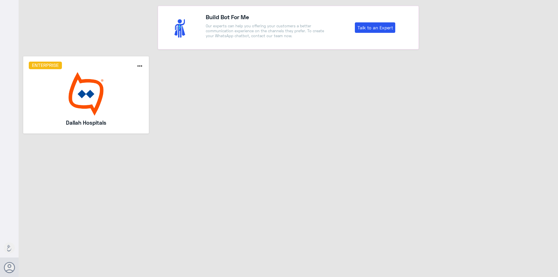
click at [87, 87] on img at bounding box center [86, 94] width 115 height 44
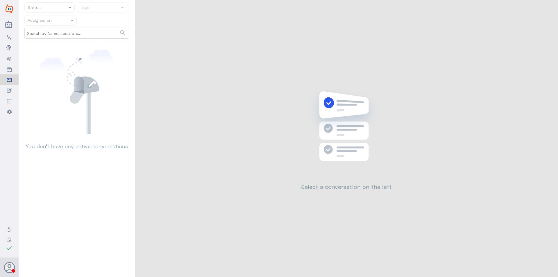
click at [62, 24] on nav "Status Tags Assigned on search" at bounding box center [77, 21] width 116 height 39
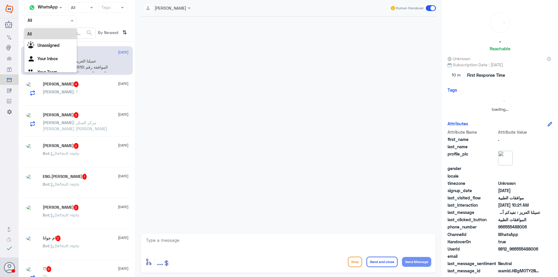
click at [62, 19] on div at bounding box center [51, 20] width 52 height 7
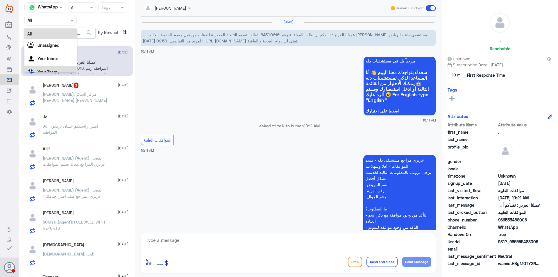
scroll to position [166, 0]
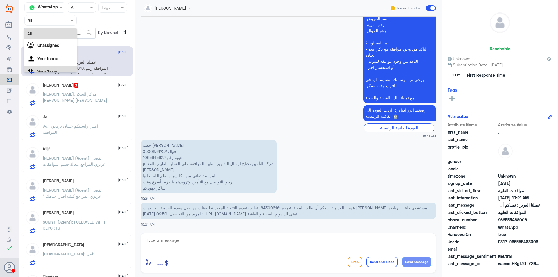
click at [45, 67] on div "Your Team" at bounding box center [50, 72] width 52 height 13
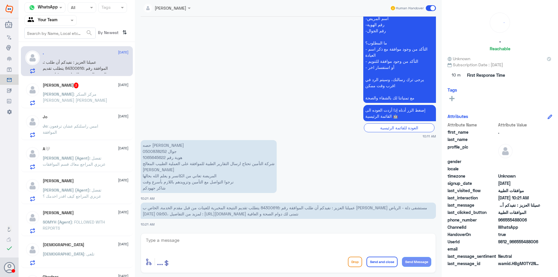
click at [91, 131] on p "Jo : امس راسلتكم عشان ترفعون الموافقة" at bounding box center [75, 130] width 65 height 15
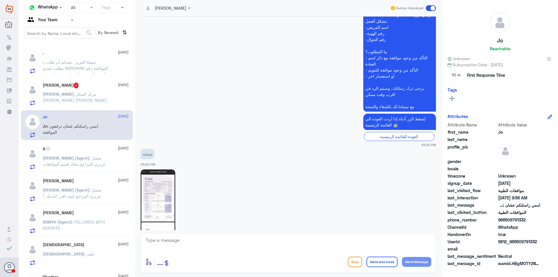
scroll to position [475, 0]
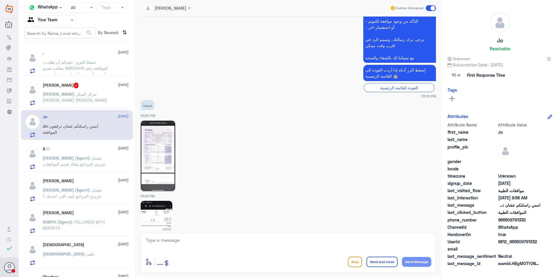
click at [163, 136] on img at bounding box center [158, 156] width 35 height 71
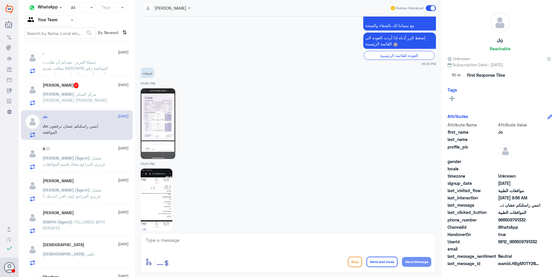
scroll to position [533, 0]
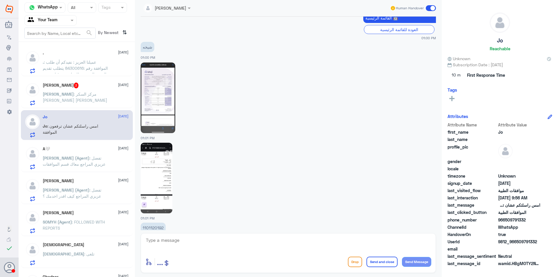
click at [163, 168] on img at bounding box center [157, 178] width 32 height 71
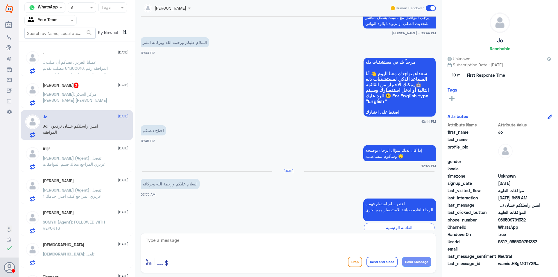
scroll to position [353, 0]
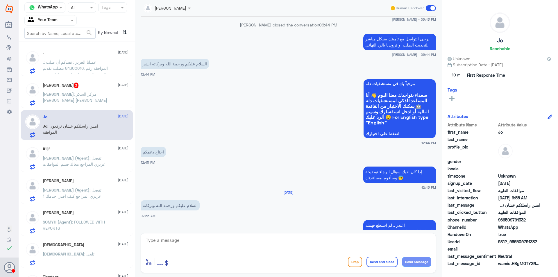
click at [91, 99] on p "[PERSON_NAME] : ‏مركز السكر ‏[PERSON_NAME] [PERSON_NAME]" at bounding box center [75, 98] width 65 height 15
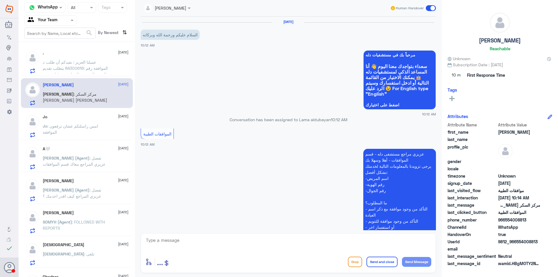
scroll to position [222, 0]
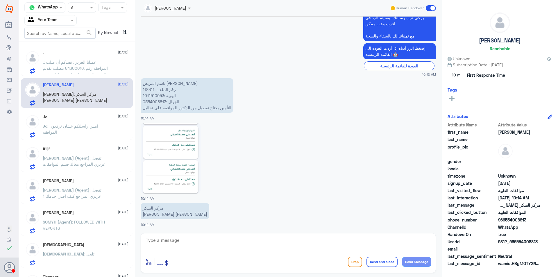
click at [96, 73] on span ": عميلنا العزيز : نفيدكم أن طلب الموافقة رقم :84300616 يتطلب تقديم النتيجة المخ…" at bounding box center [75, 84] width 65 height 48
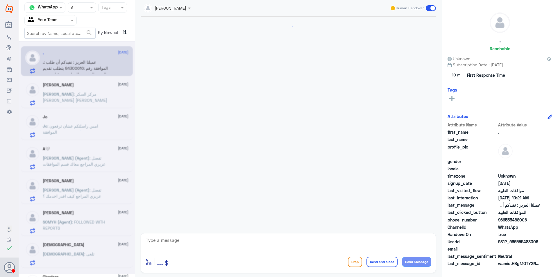
scroll to position [166, 0]
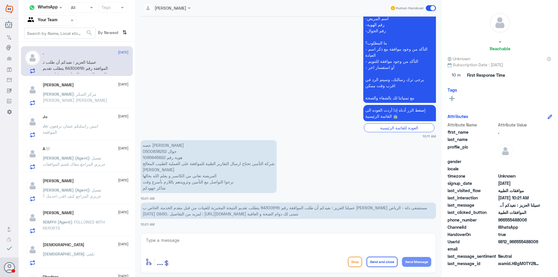
click at [274, 207] on span "عميلنا العزيز : نفيدكم أن طلب الموافقة رقم :84300616 يتطلب تقديم النتيجة المخبر…" at bounding box center [285, 210] width 284 height 11
drag, startPoint x: 274, startPoint y: 207, endPoint x: 88, endPoint y: 170, distance: 189.3
click at [88, 170] on div "A🤍 [DATE] [PERSON_NAME] (Agent) : تفضل عزيزي المراجع معاك قسم الموافقات" at bounding box center [77, 157] width 112 height 30
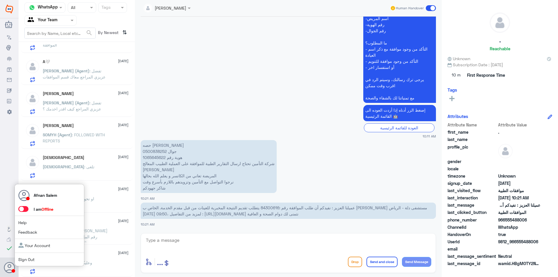
scroll to position [3, 0]
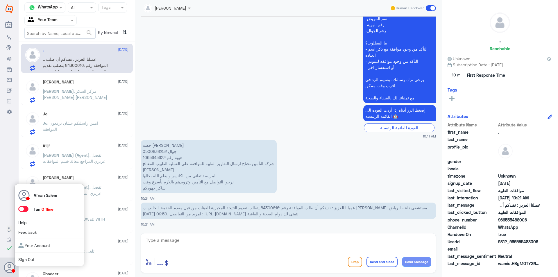
click at [31, 256] on div "Afnan Salem I am Offline Help Feedback Your Account Sign Out" at bounding box center [50, 225] width 70 height 82
click at [34, 260] on link "Sign Out" at bounding box center [26, 259] width 16 height 5
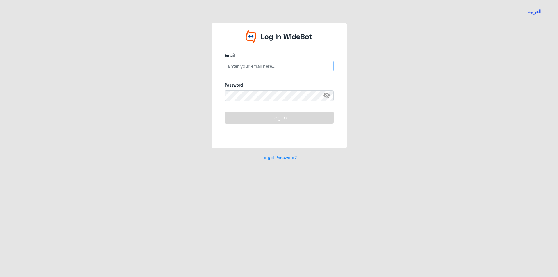
type input "[EMAIL_ADDRESS][DOMAIN_NAME]"
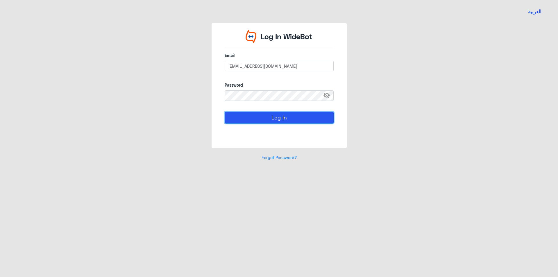
click at [306, 114] on button "Log In" at bounding box center [278, 118] width 109 height 12
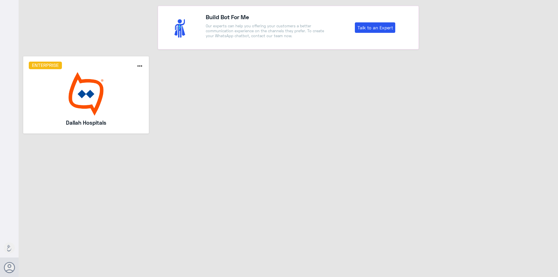
click at [91, 88] on img at bounding box center [86, 94] width 115 height 44
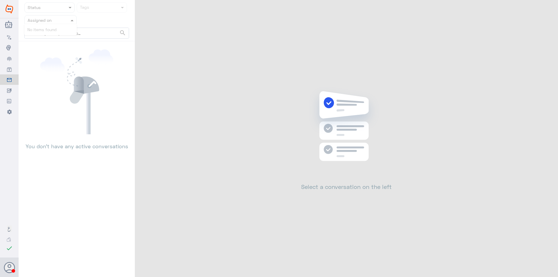
click at [62, 23] on div at bounding box center [51, 20] width 52 height 7
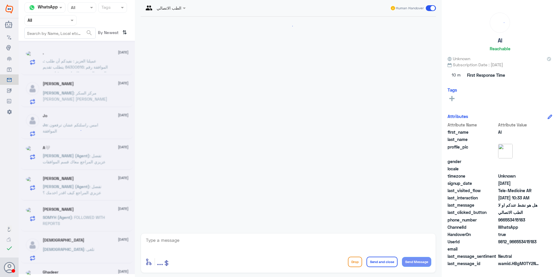
click at [55, 20] on input "text" at bounding box center [44, 20] width 32 height 7
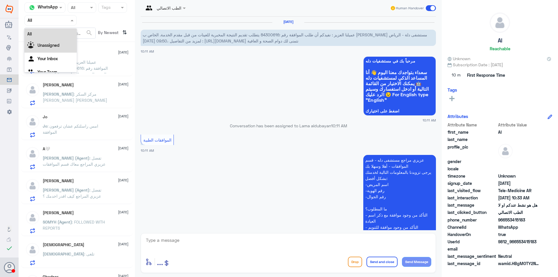
scroll to position [166, 0]
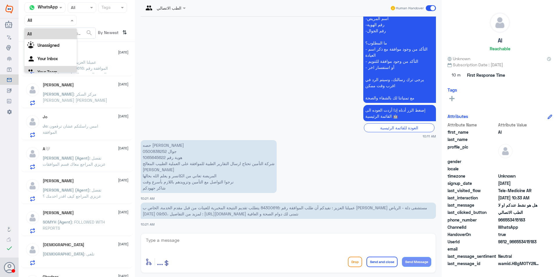
click at [52, 68] on div "Your Team" at bounding box center [50, 72] width 52 height 13
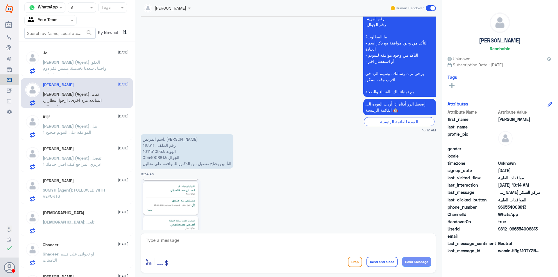
scroll to position [257, 0]
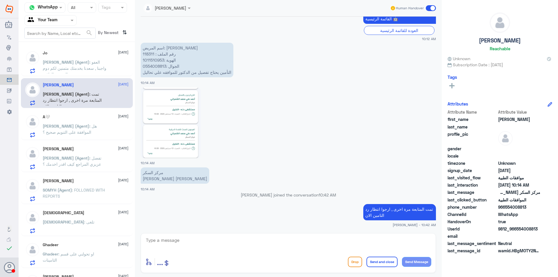
click at [64, 66] on span ": العفو واجبنا , سعدنا بخدمتك متمنين لكم دوم الصحة والعافية" at bounding box center [75, 68] width 64 height 17
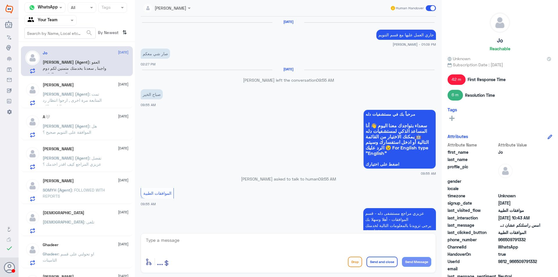
scroll to position [344, 0]
